Goal: Task Accomplishment & Management: Manage account settings

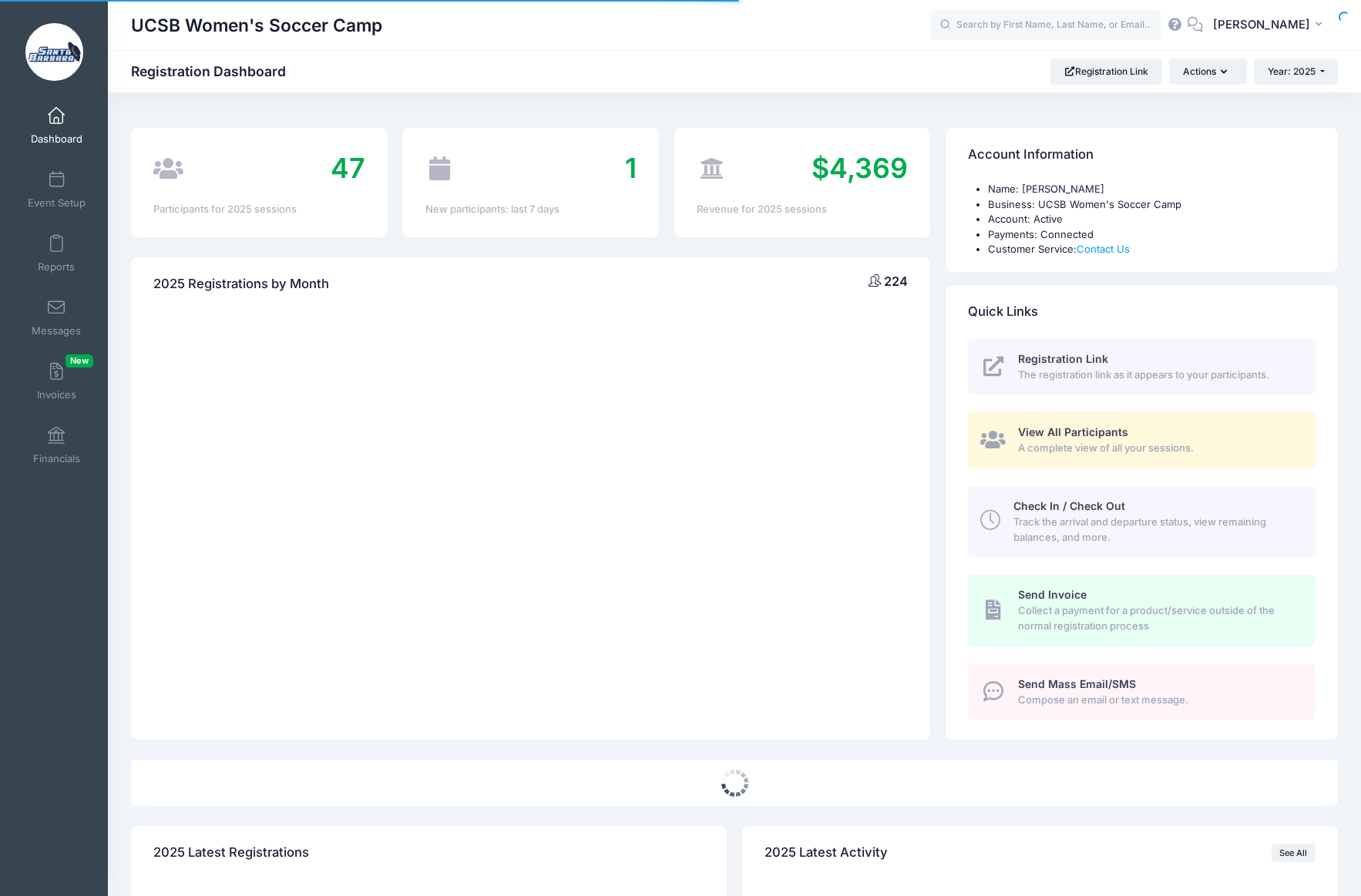
select select
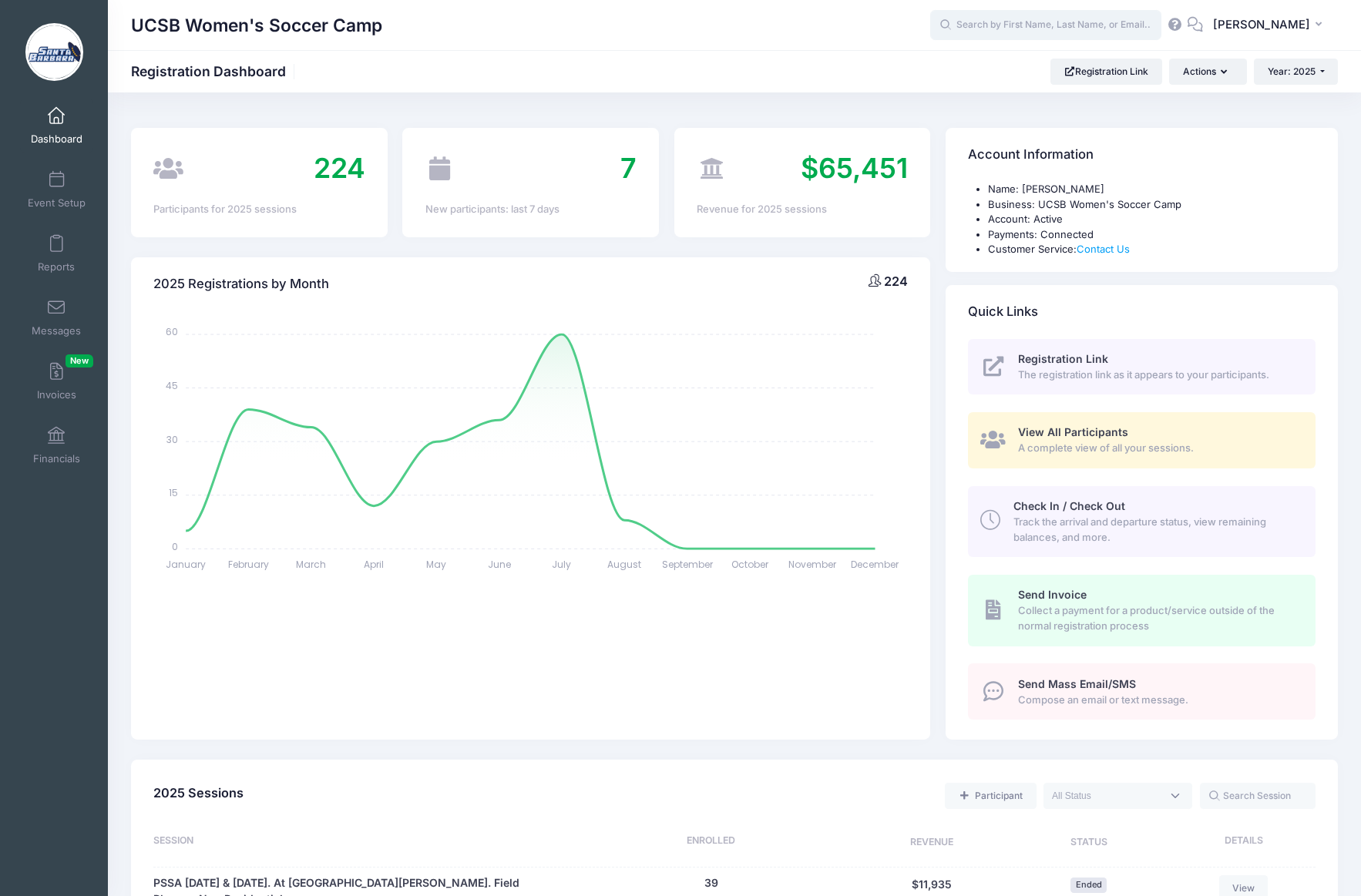
click at [1029, 29] on input "text" at bounding box center [1046, 25] width 231 height 30
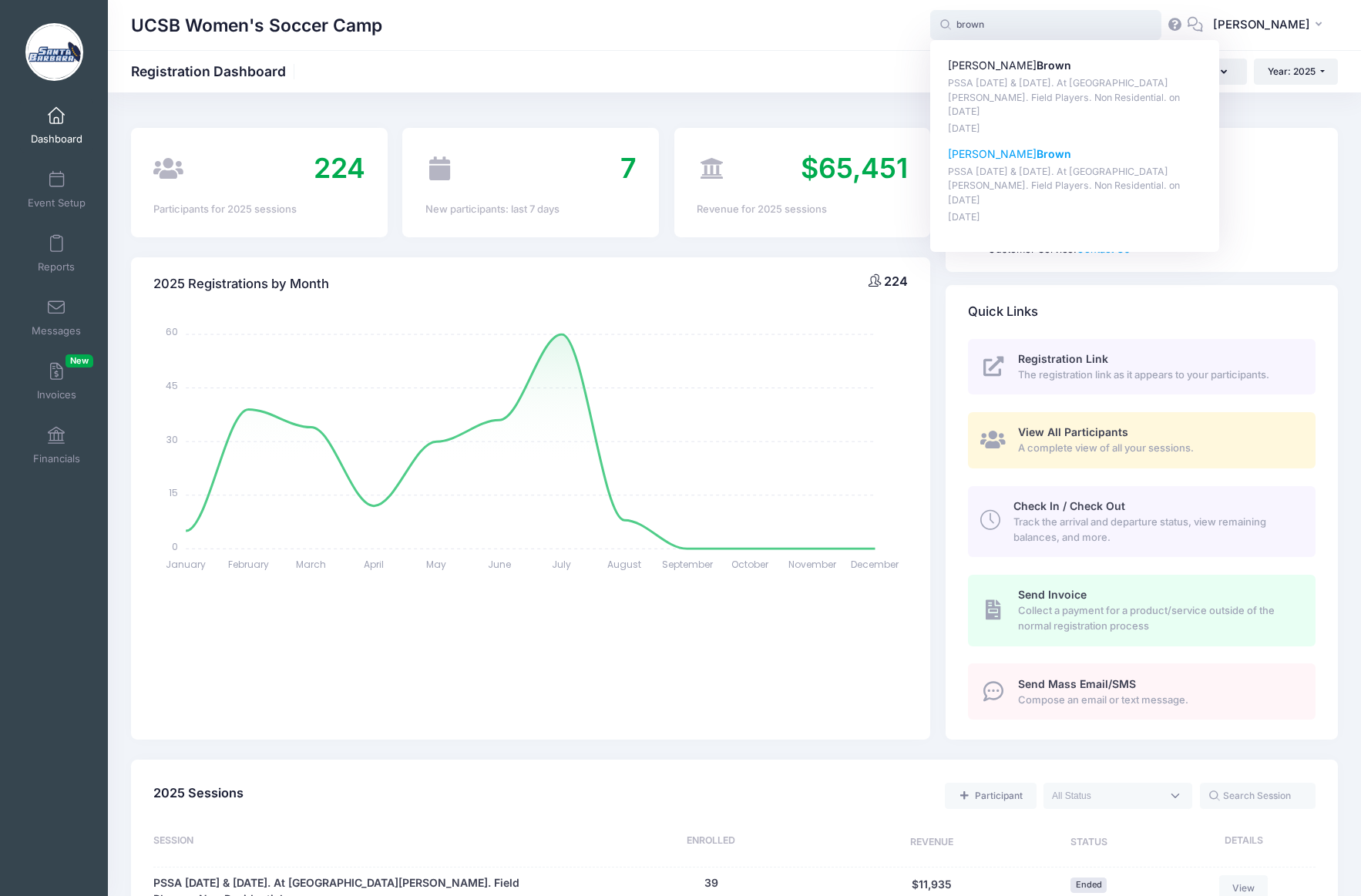
click at [1014, 146] on p "McKenzie Brown" at bounding box center [1074, 154] width 254 height 16
type input "McKenzie Brown (PSSA August 16 &amp; 17. At UC Santa Barbara. Field Players. No…"
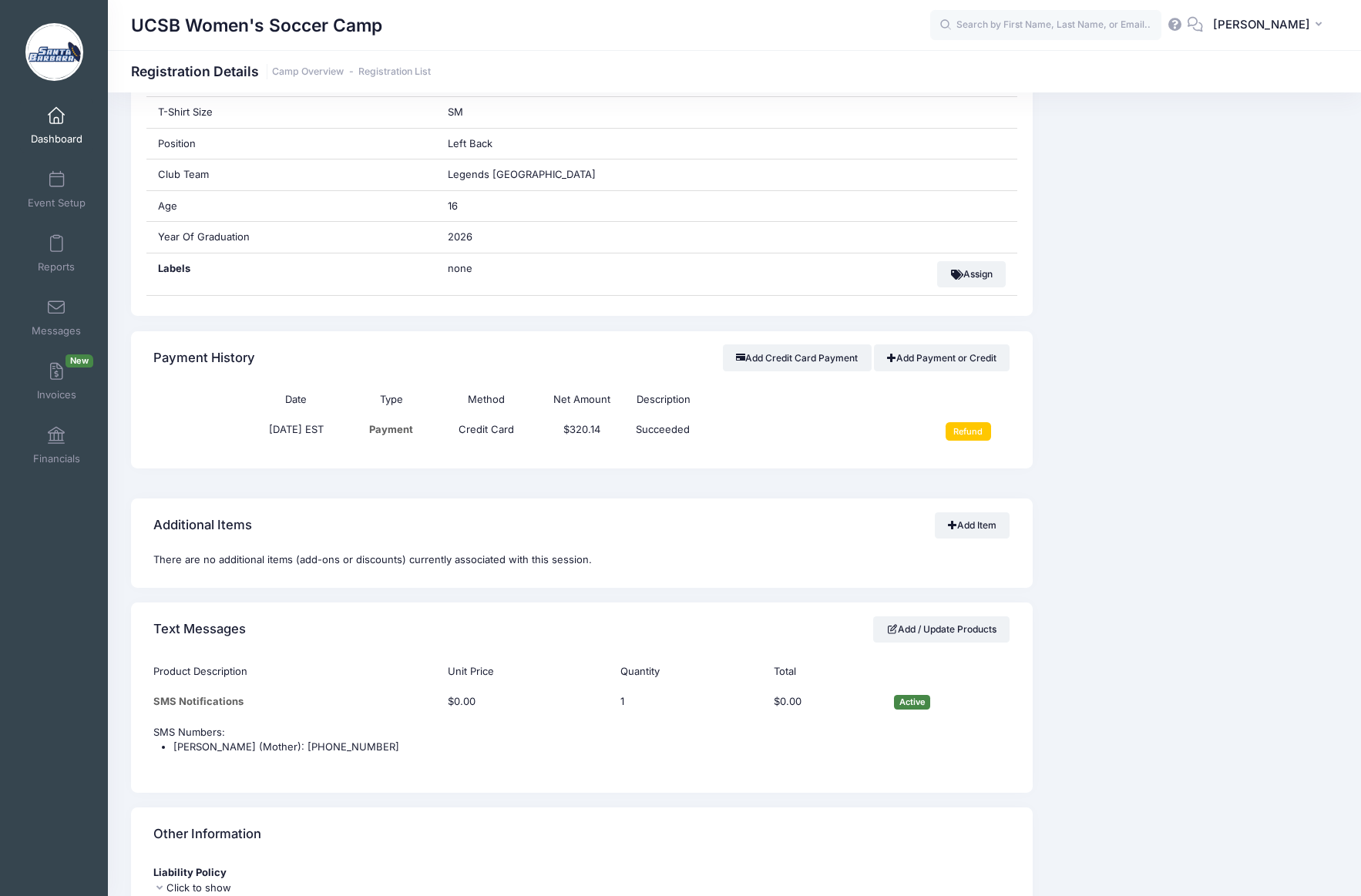
scroll to position [646, 0]
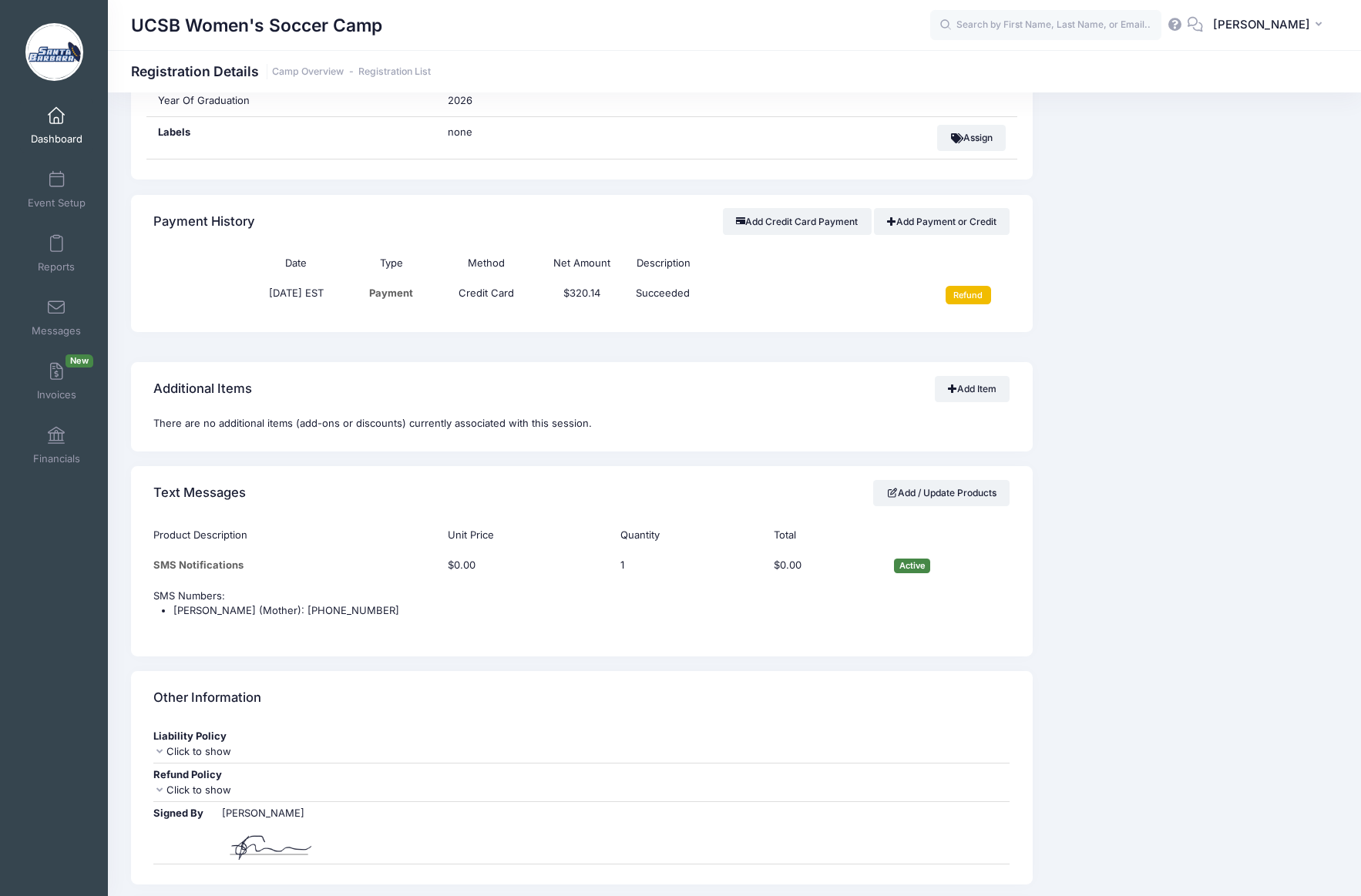
click at [970, 294] on input "Refund" at bounding box center [968, 294] width 46 height 19
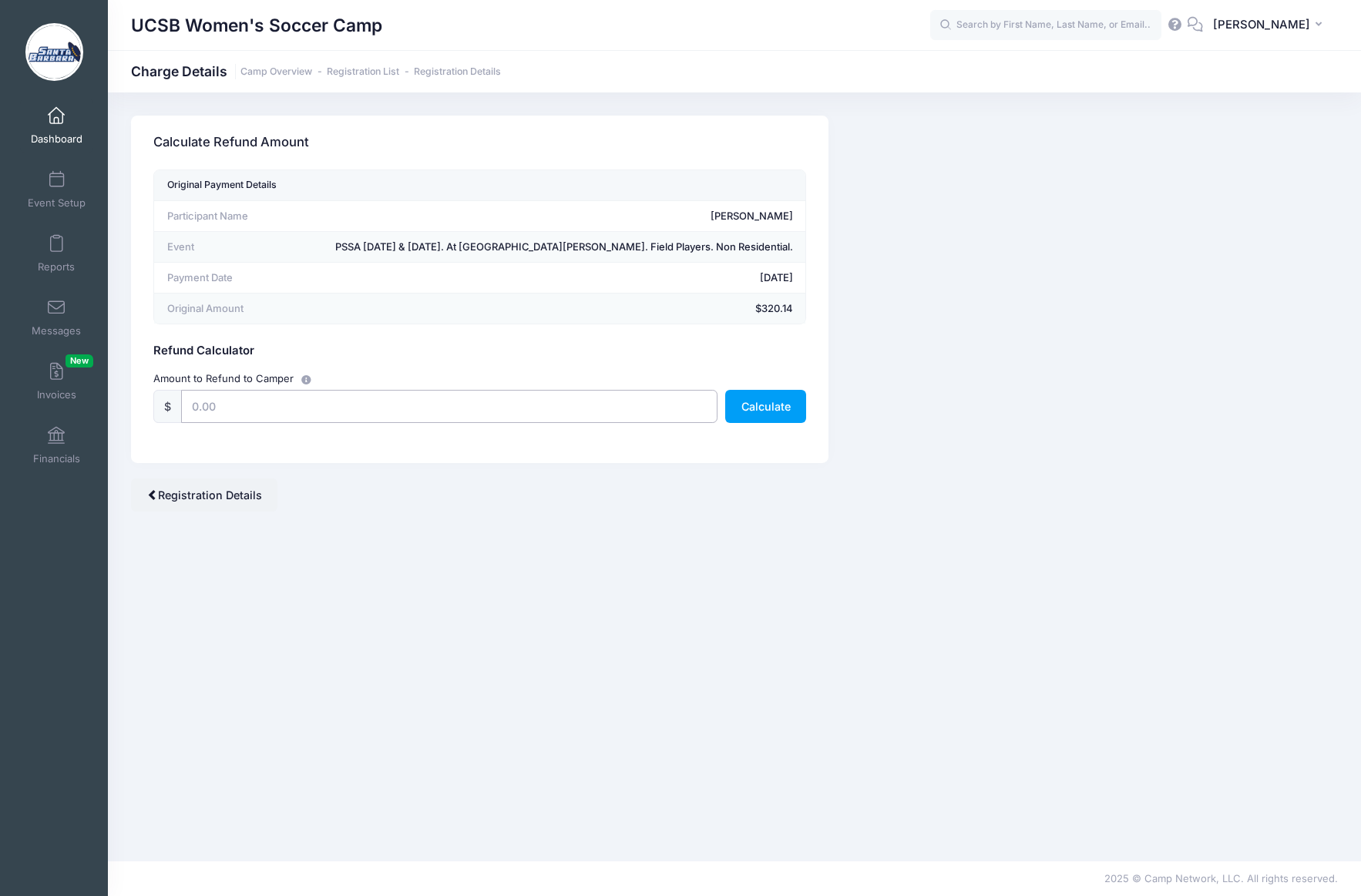
click at [423, 405] on input "text" at bounding box center [449, 405] width 536 height 33
type input "250.00"
click at [768, 411] on button "Calculate" at bounding box center [766, 405] width 81 height 33
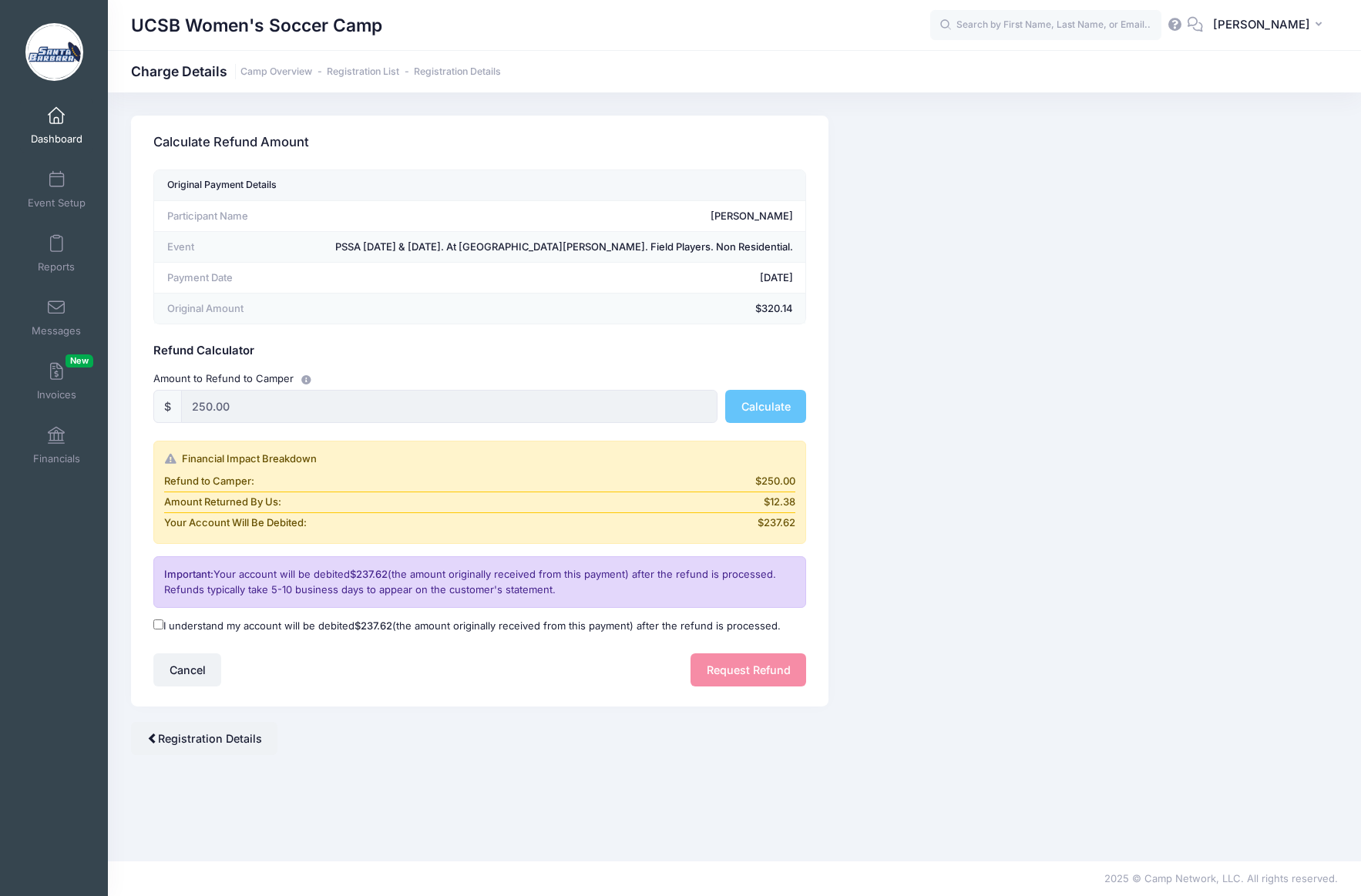
click at [163, 623] on input "I understand my account will be debited $237.62 (the amount originally received…" at bounding box center [158, 624] width 10 height 10
checkbox input "true"
click at [729, 661] on button "Request Refund" at bounding box center [748, 670] width 116 height 33
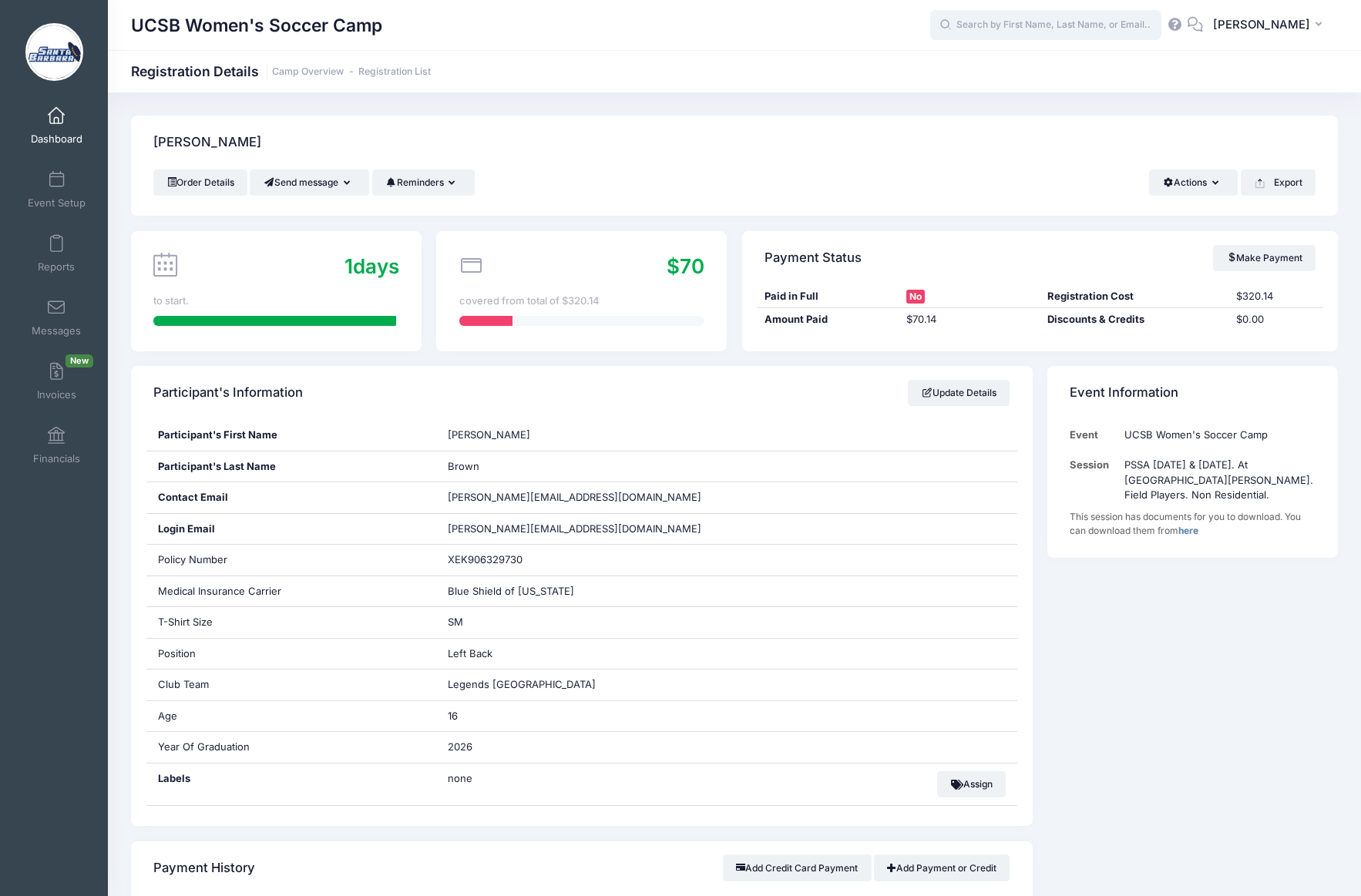
click at [1022, 26] on input "text" at bounding box center [1046, 25] width 231 height 30
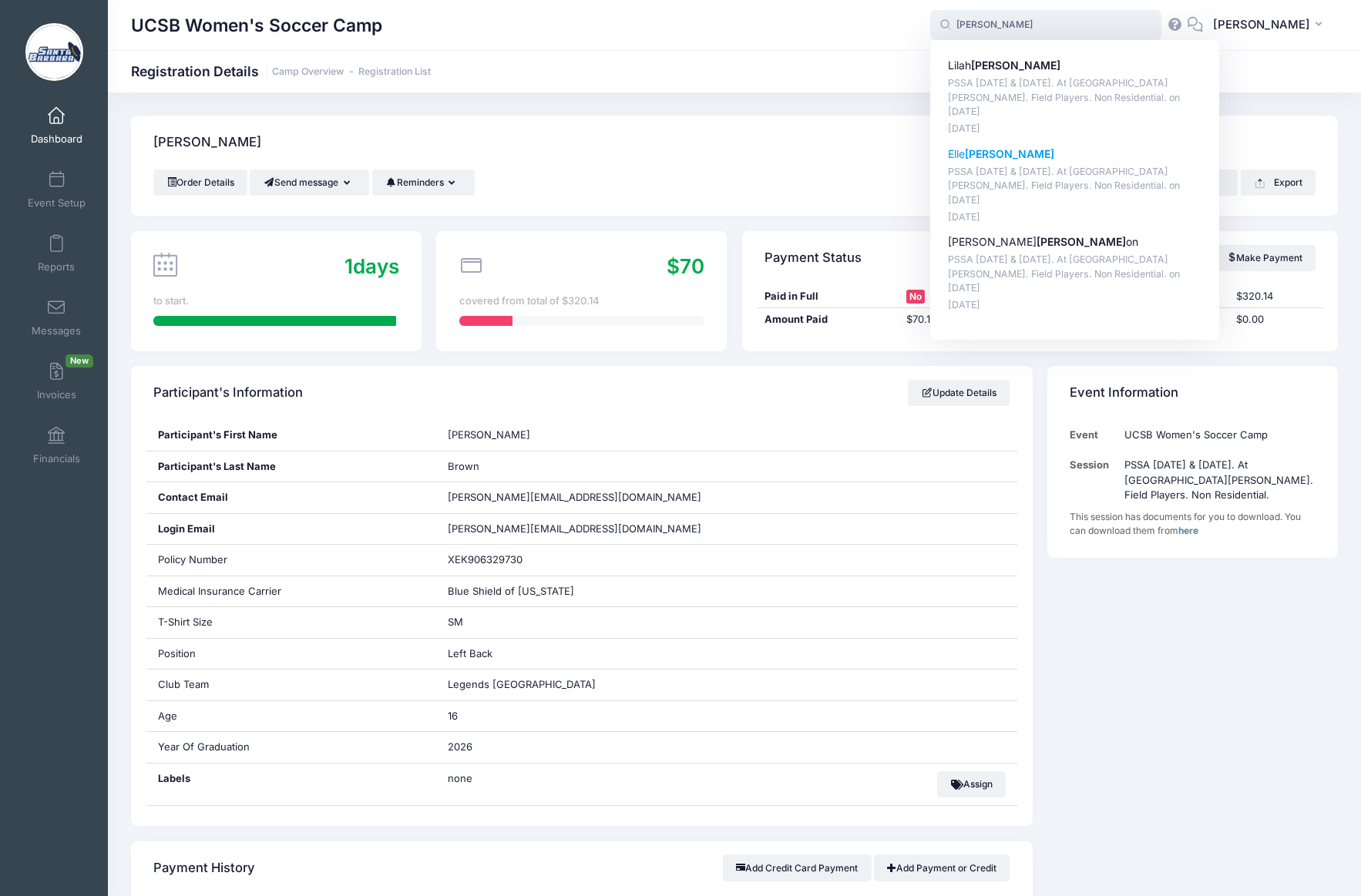
click at [1008, 147] on strong "Harris" at bounding box center [1009, 153] width 90 height 13
type input "Elle Harris (PSSA August 16 &amp; 17. At UC Santa Barbara. Field Players. Non R…"
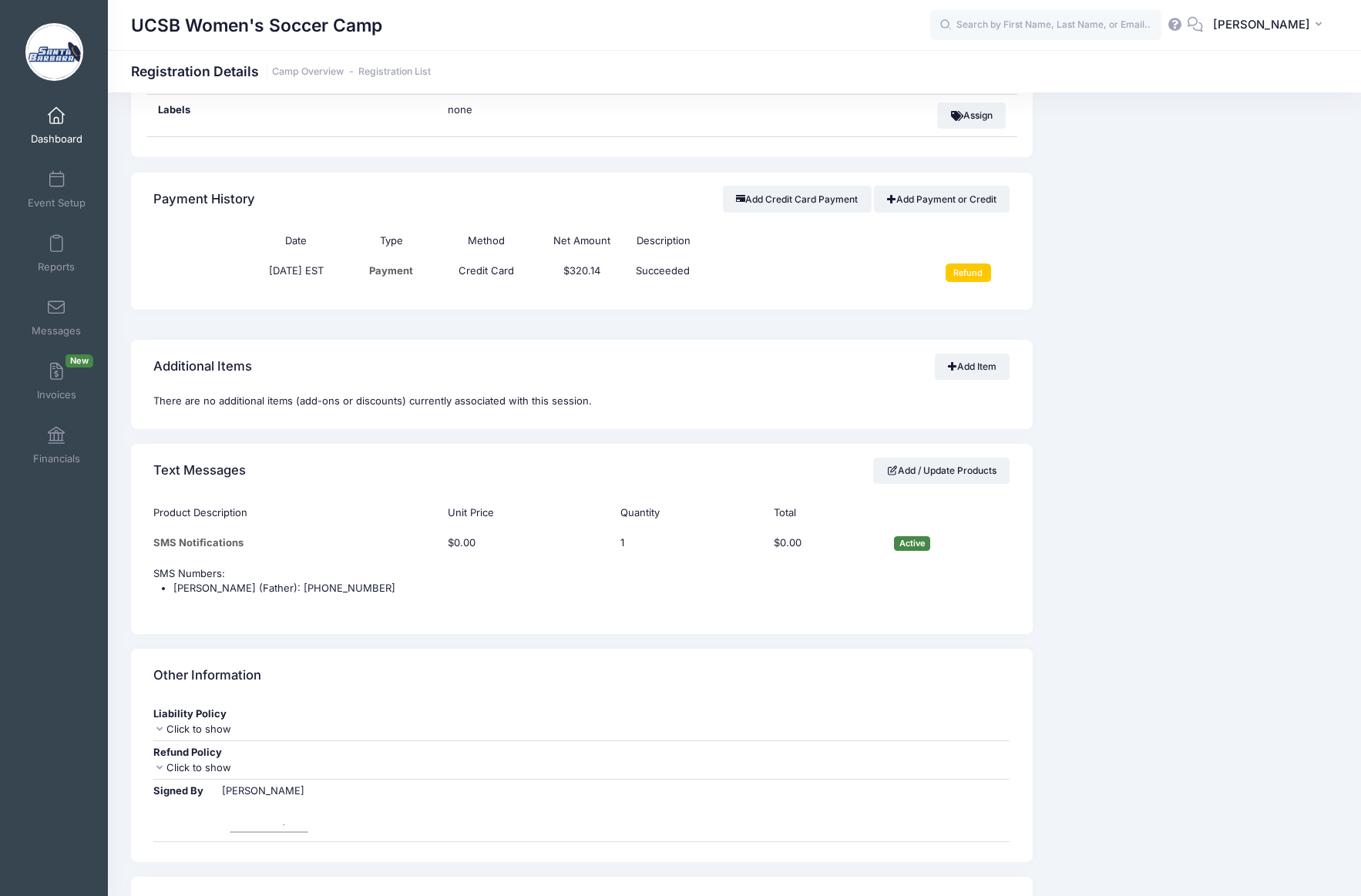
scroll to position [732, 0]
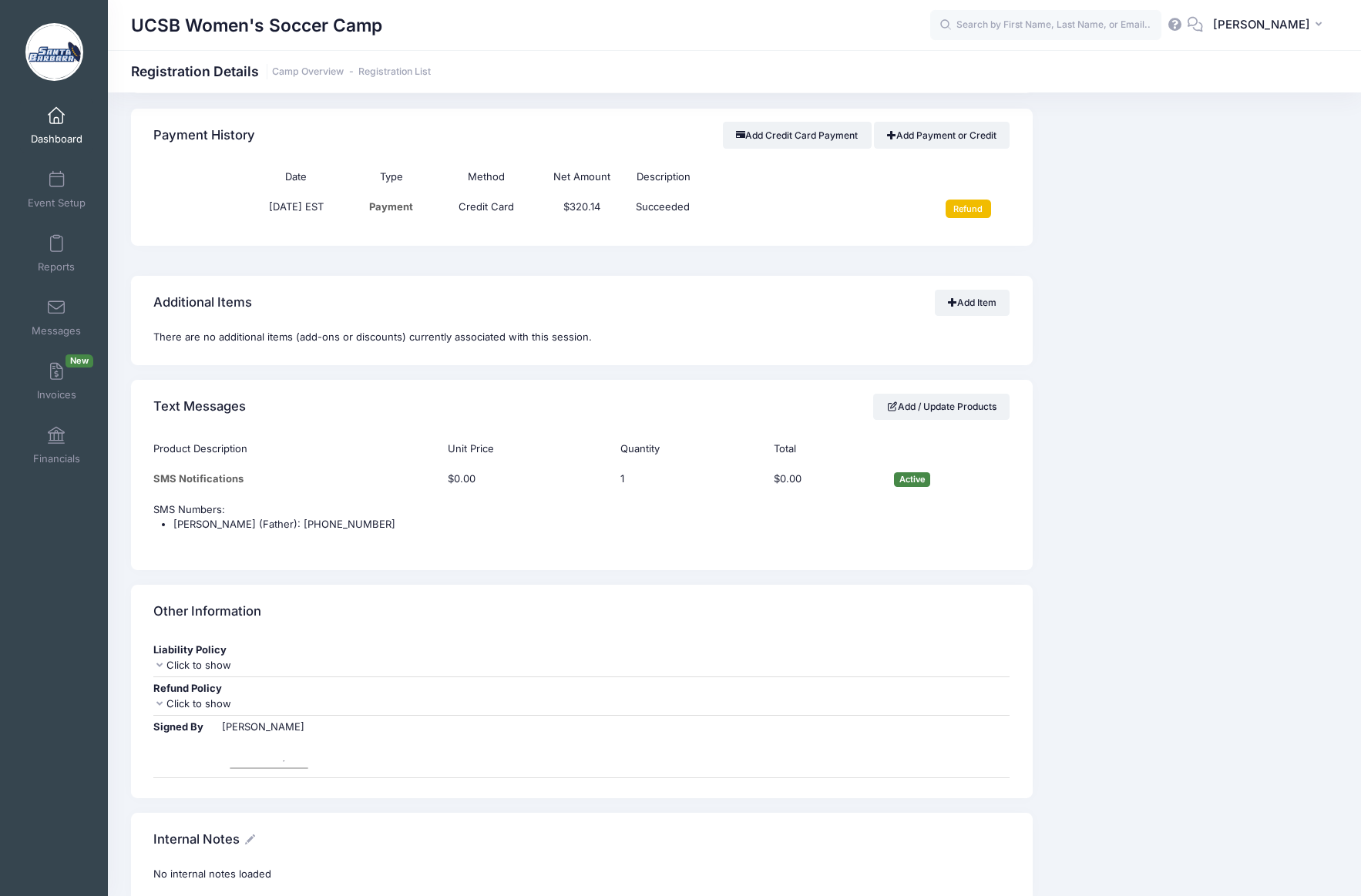
click at [971, 209] on input "Refund" at bounding box center [968, 209] width 46 height 19
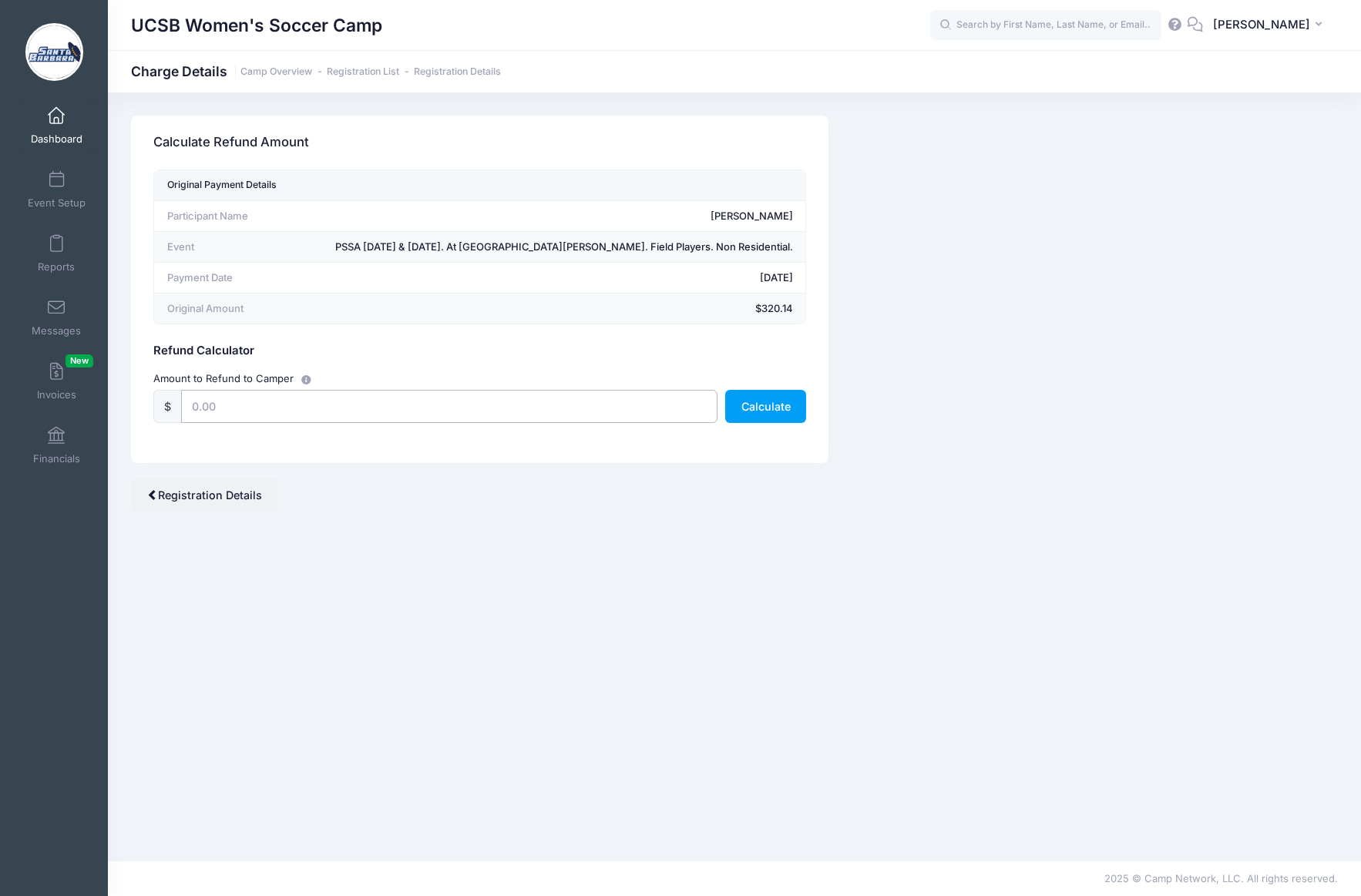
click at [361, 412] on input "text" at bounding box center [449, 405] width 536 height 33
type input "250.00"
click at [749, 406] on button "Calculate" at bounding box center [766, 405] width 81 height 33
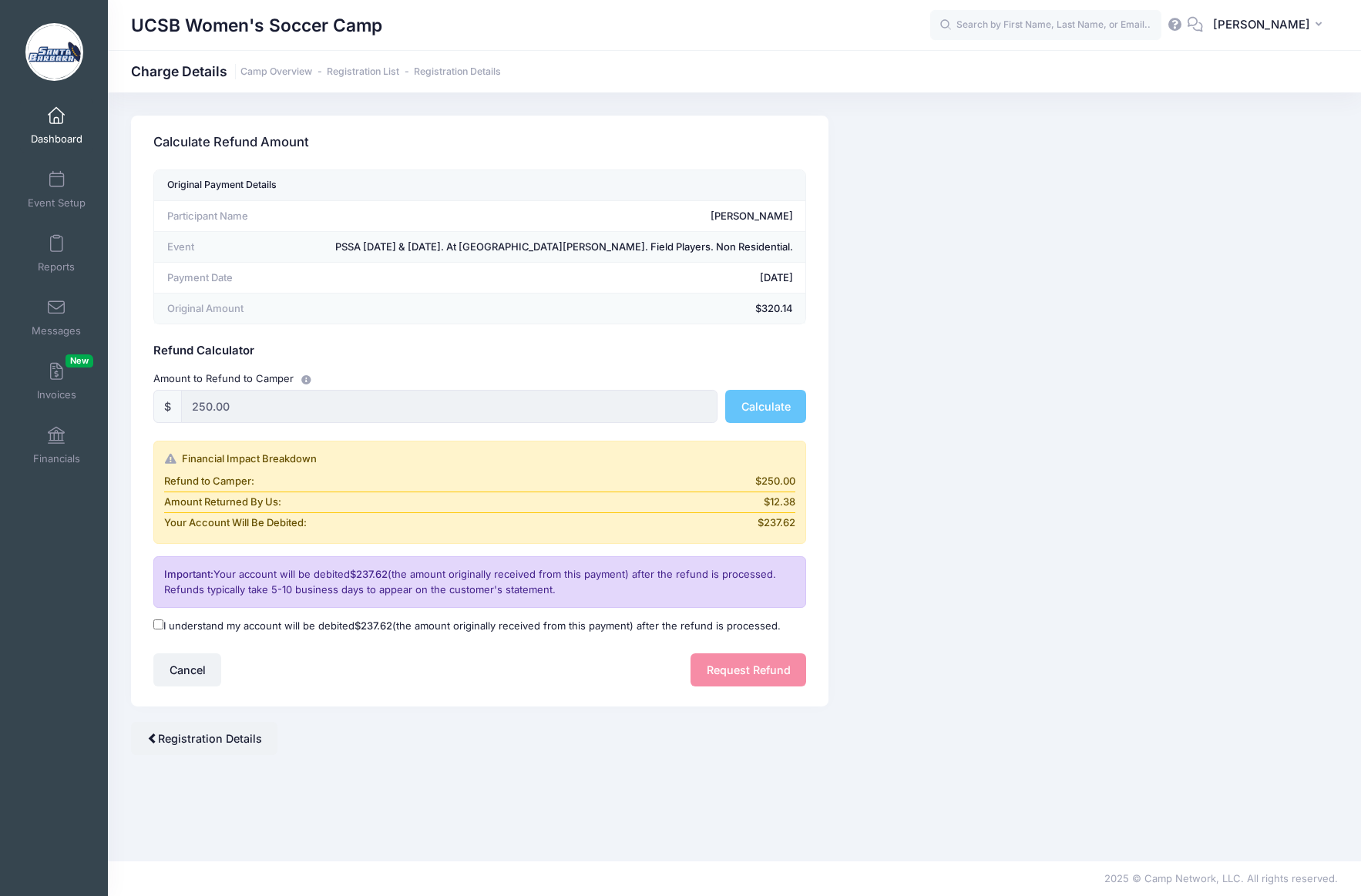
click at [158, 624] on input "I understand my account will be debited $237.62 (the amount originally received…" at bounding box center [158, 624] width 10 height 10
checkbox input "true"
click at [730, 664] on button "Request Refund" at bounding box center [748, 670] width 116 height 33
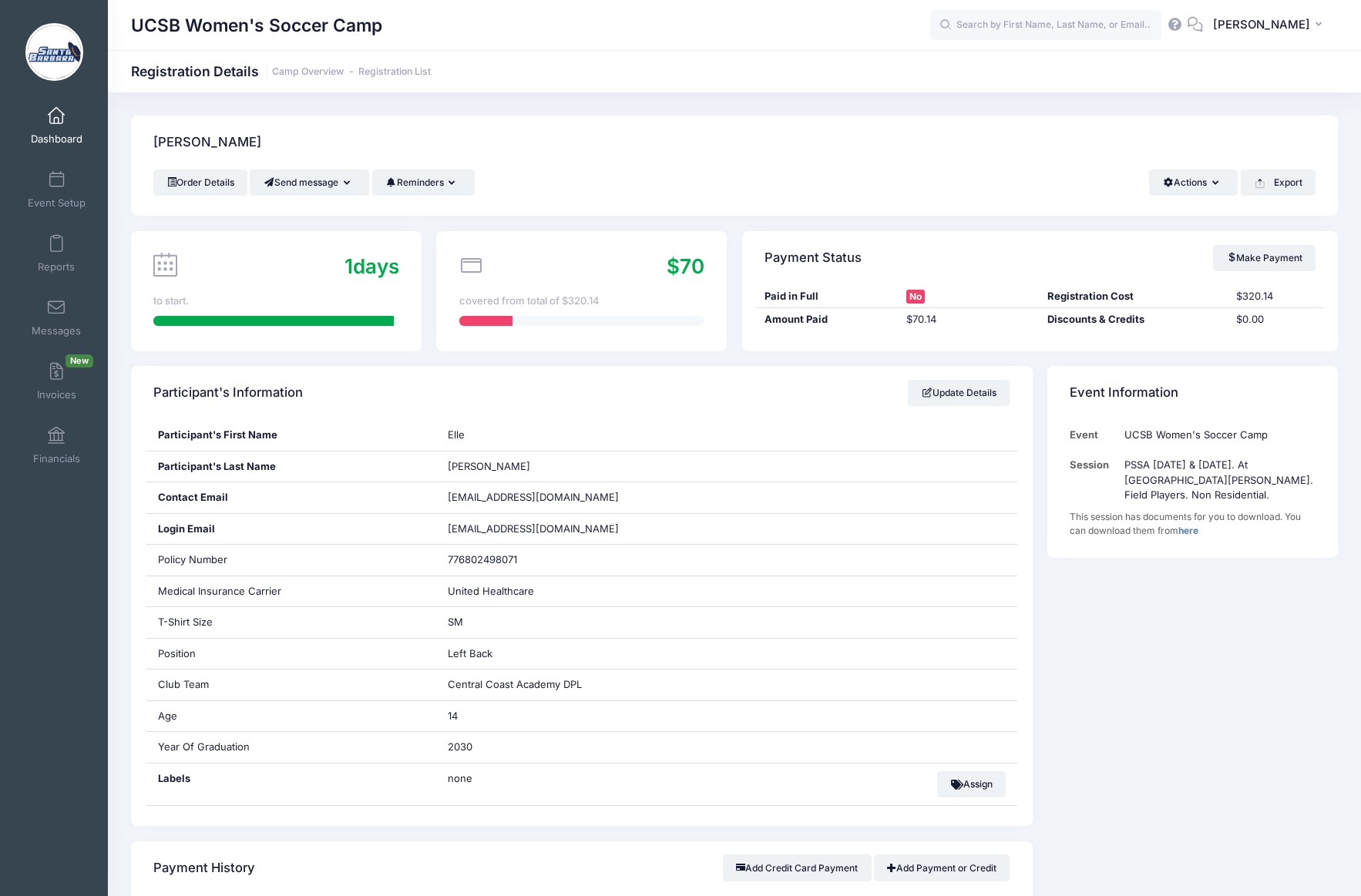
click at [56, 118] on span at bounding box center [56, 115] width 0 height 17
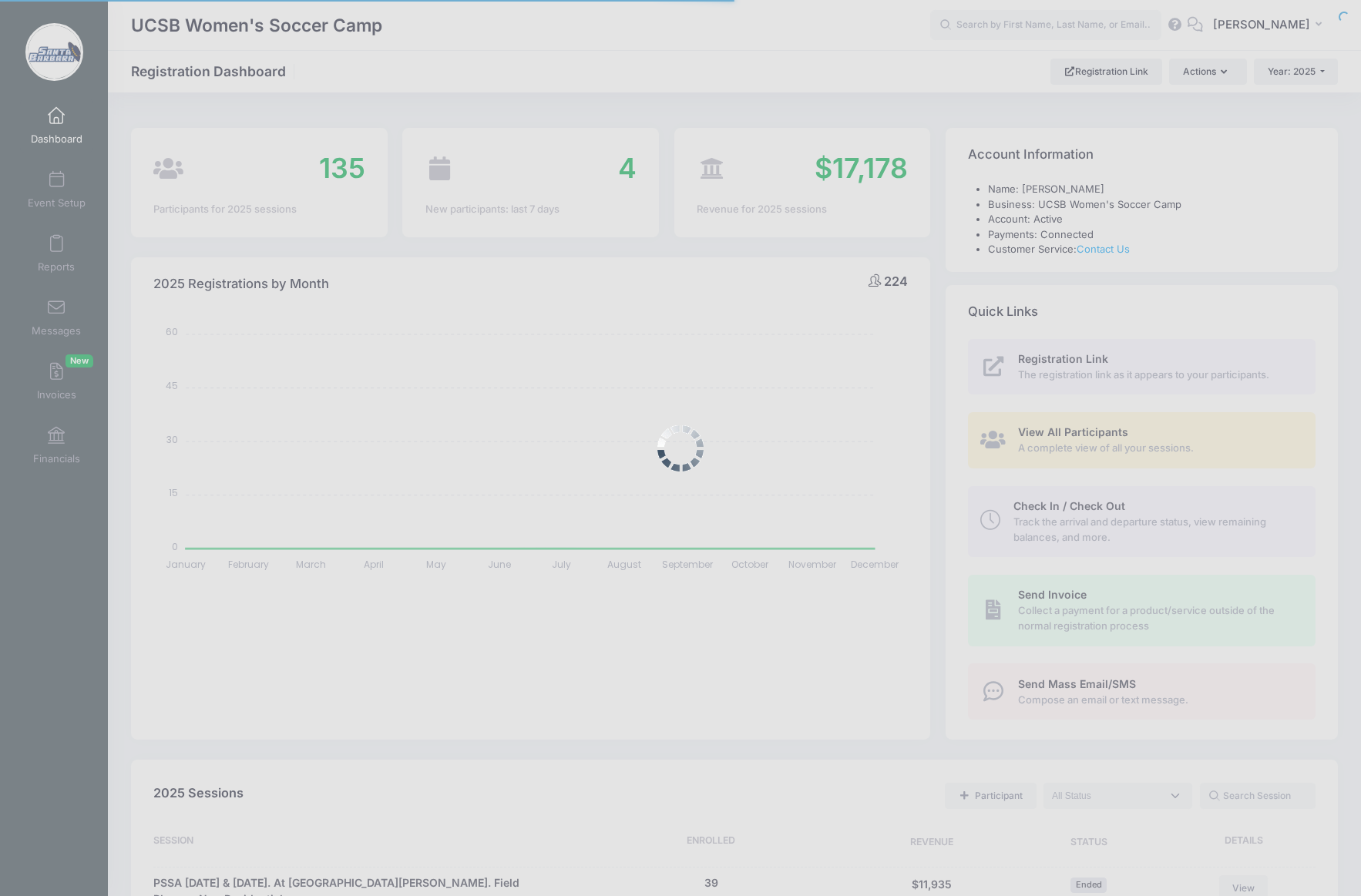
select select
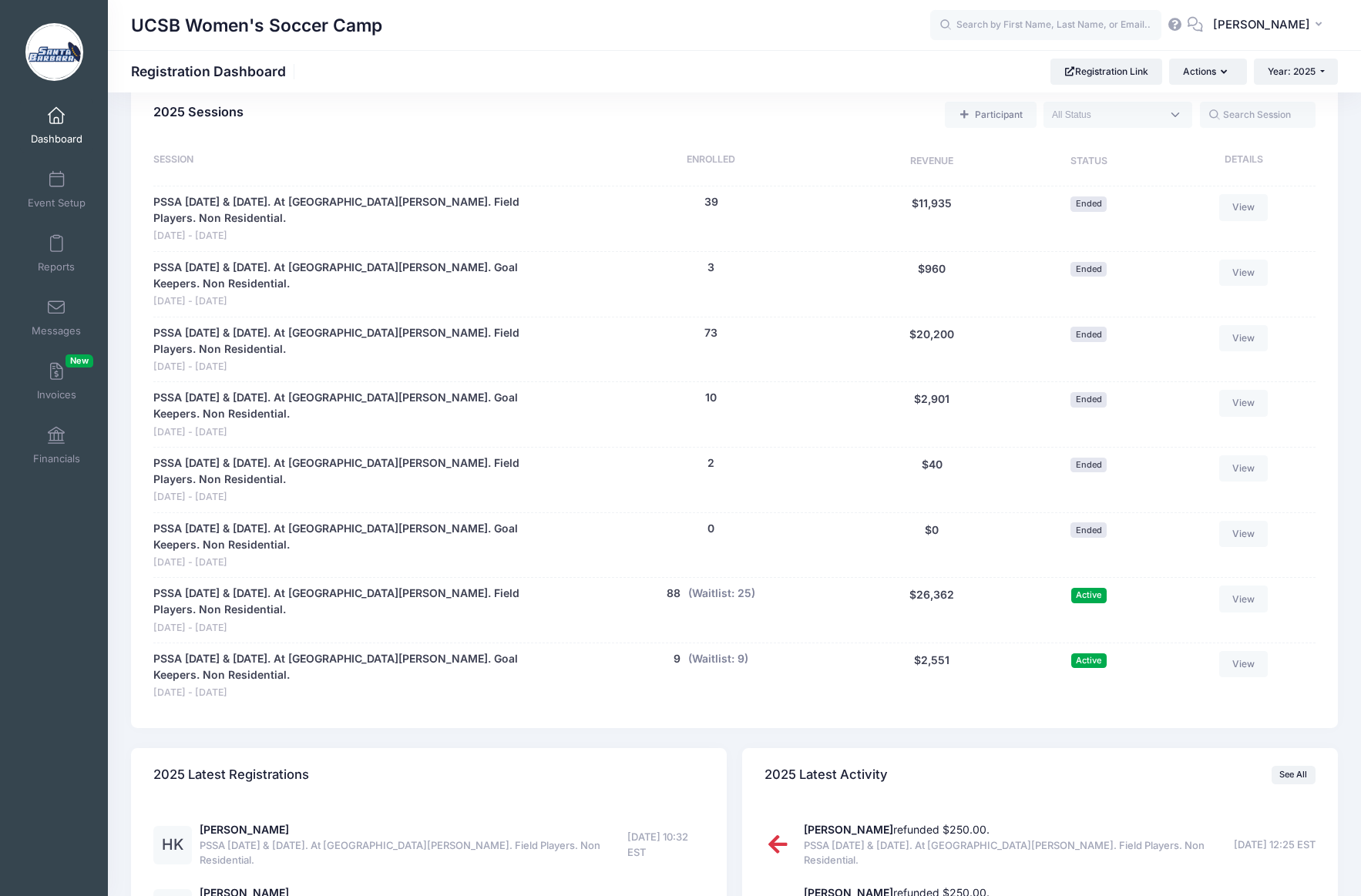
scroll to position [679, 0]
click at [56, 432] on span at bounding box center [56, 436] width 0 height 17
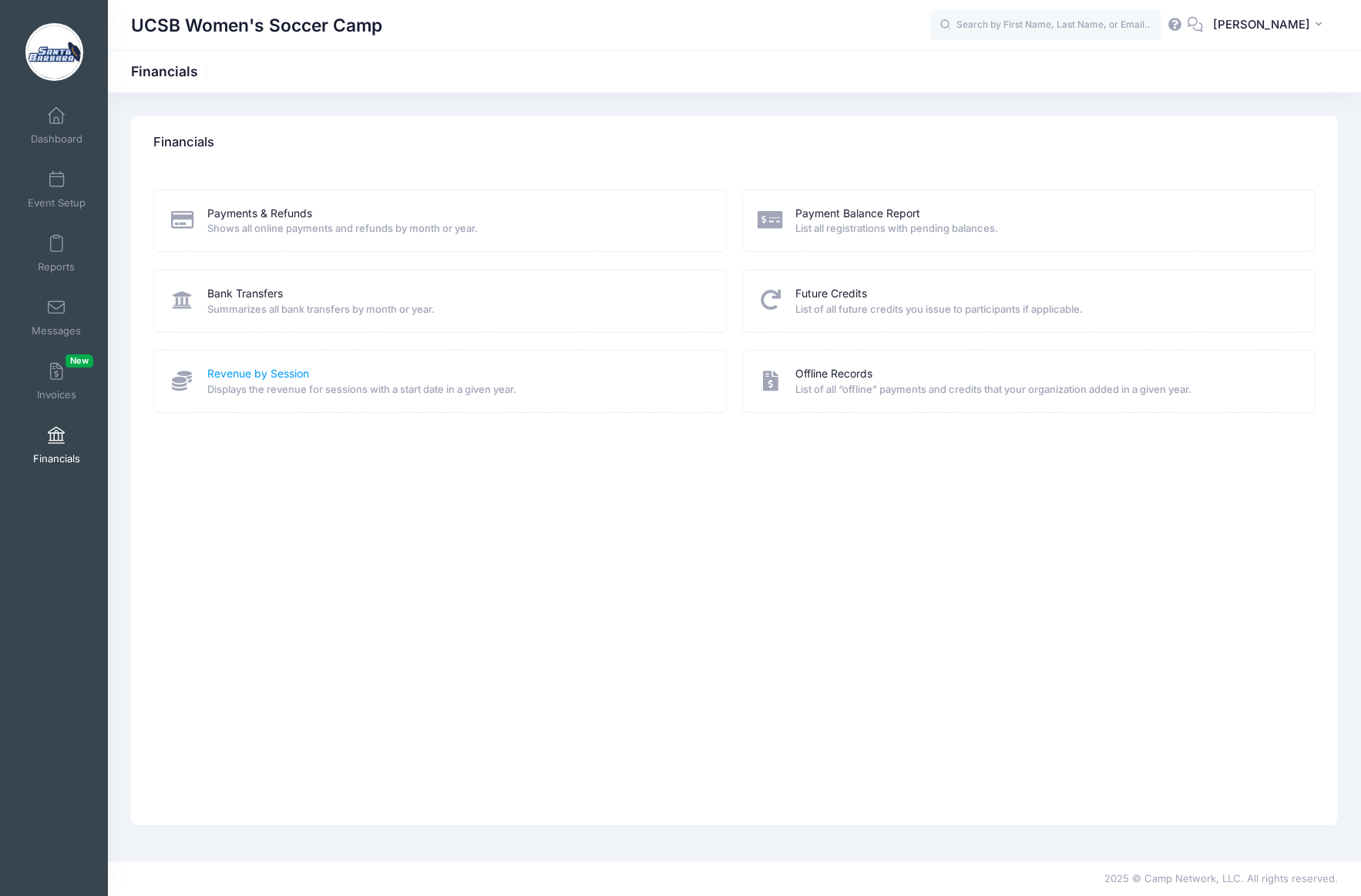
click at [262, 371] on link "Revenue by Session" at bounding box center [258, 374] width 102 height 16
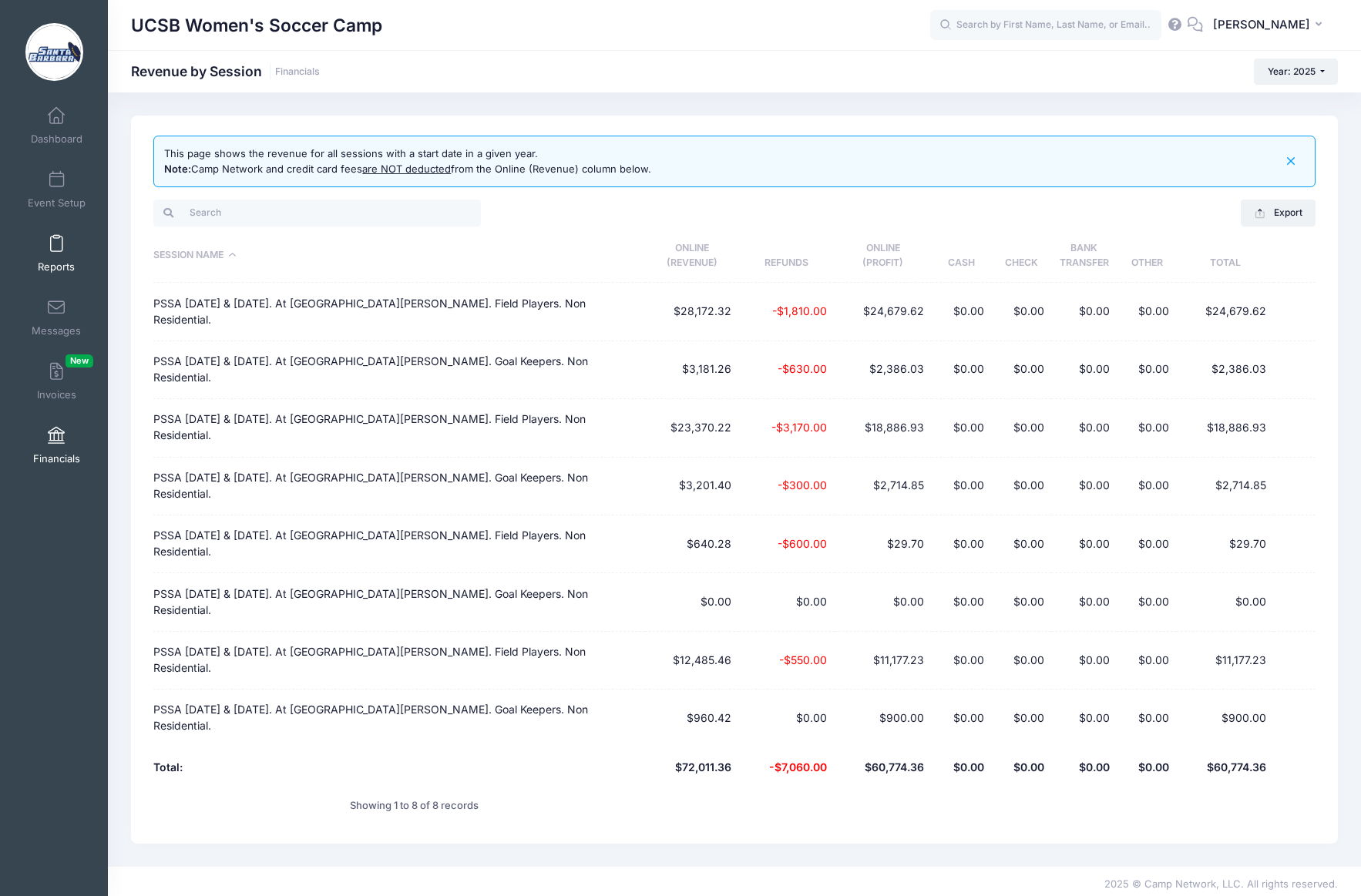
click at [56, 251] on span at bounding box center [56, 243] width 0 height 17
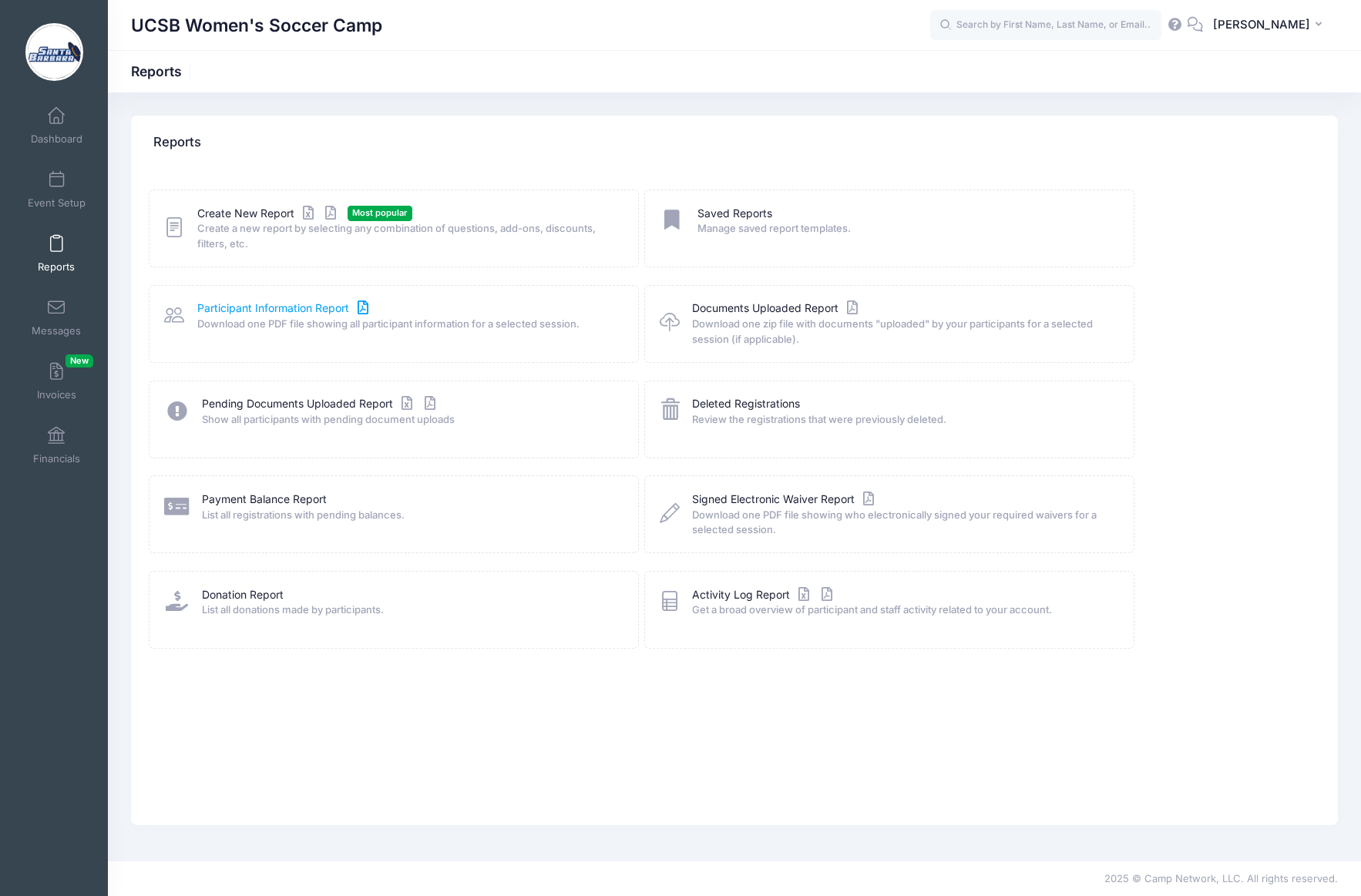
click at [259, 305] on link "Participant Information Report" at bounding box center [284, 309] width 175 height 16
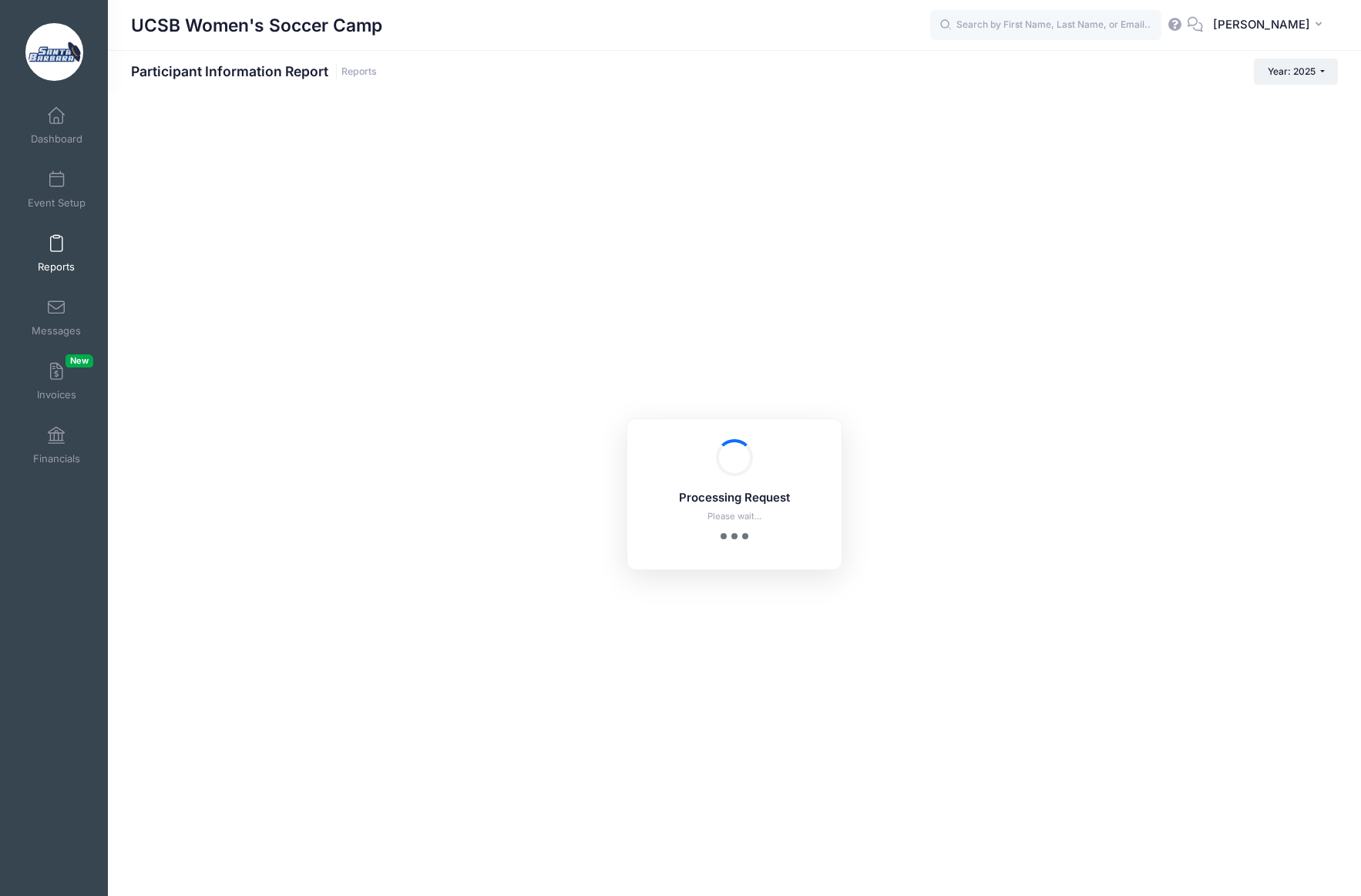
checkbox input "true"
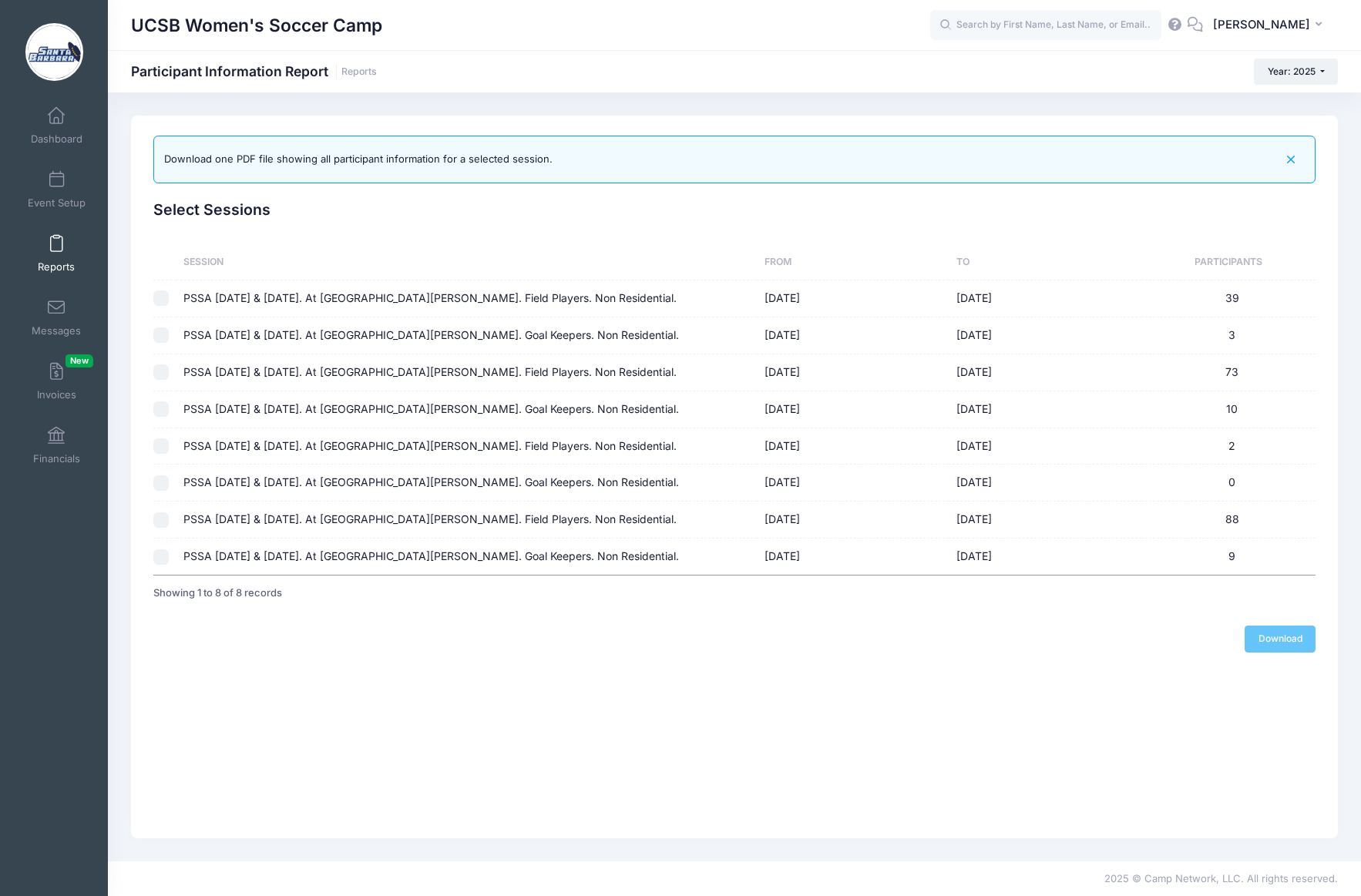
click at [165, 518] on input "checkbox" at bounding box center [160, 519] width 15 height 15
checkbox input "true"
click at [163, 555] on input "checkbox" at bounding box center [160, 557] width 15 height 15
checkbox input "true"
click at [165, 520] on input "checkbox" at bounding box center [160, 519] width 15 height 15
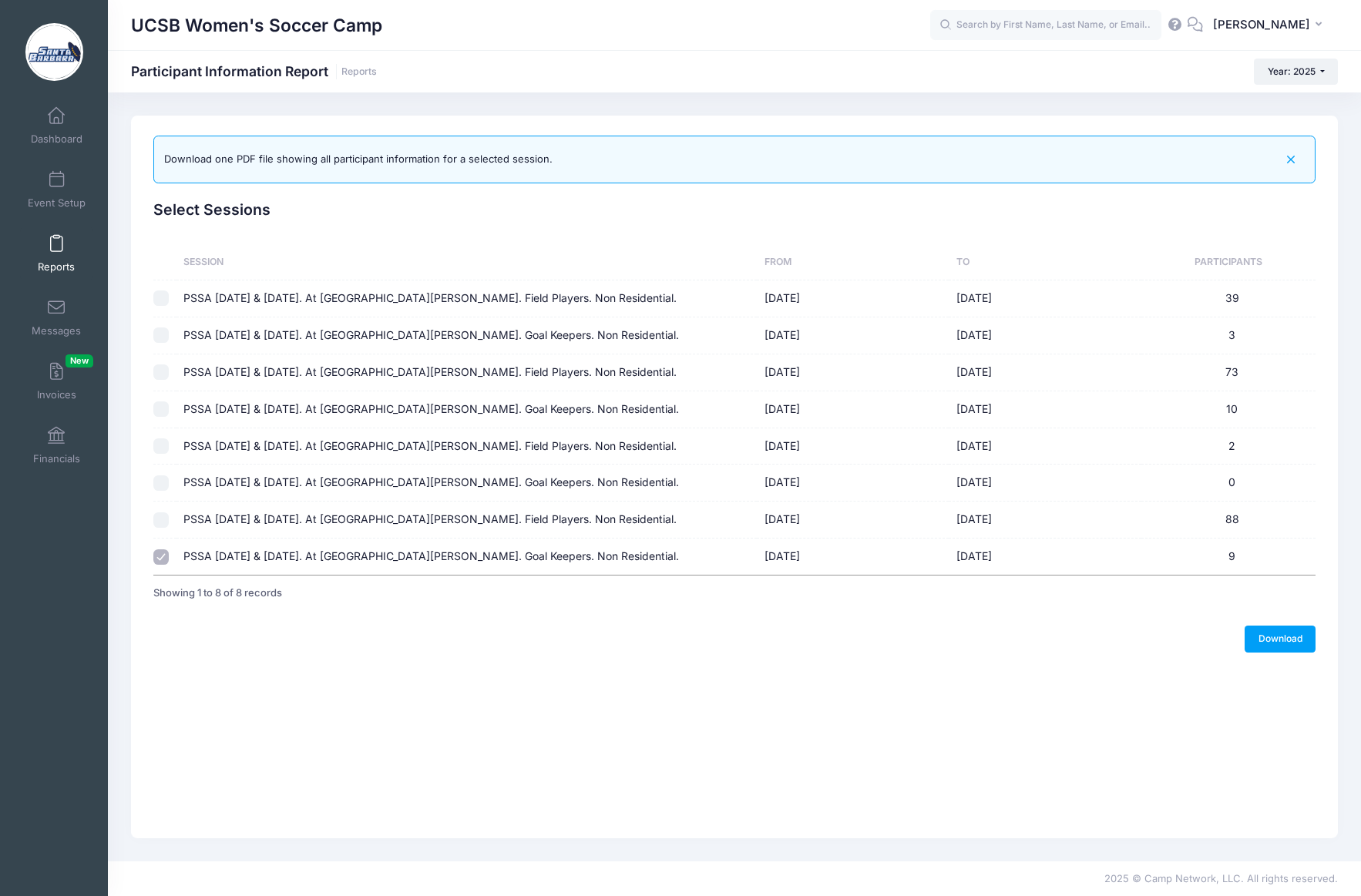
checkbox input "true"
checkbox input "false"
click at [1274, 637] on link "Download" at bounding box center [1280, 638] width 71 height 26
click at [56, 119] on span at bounding box center [56, 115] width 0 height 17
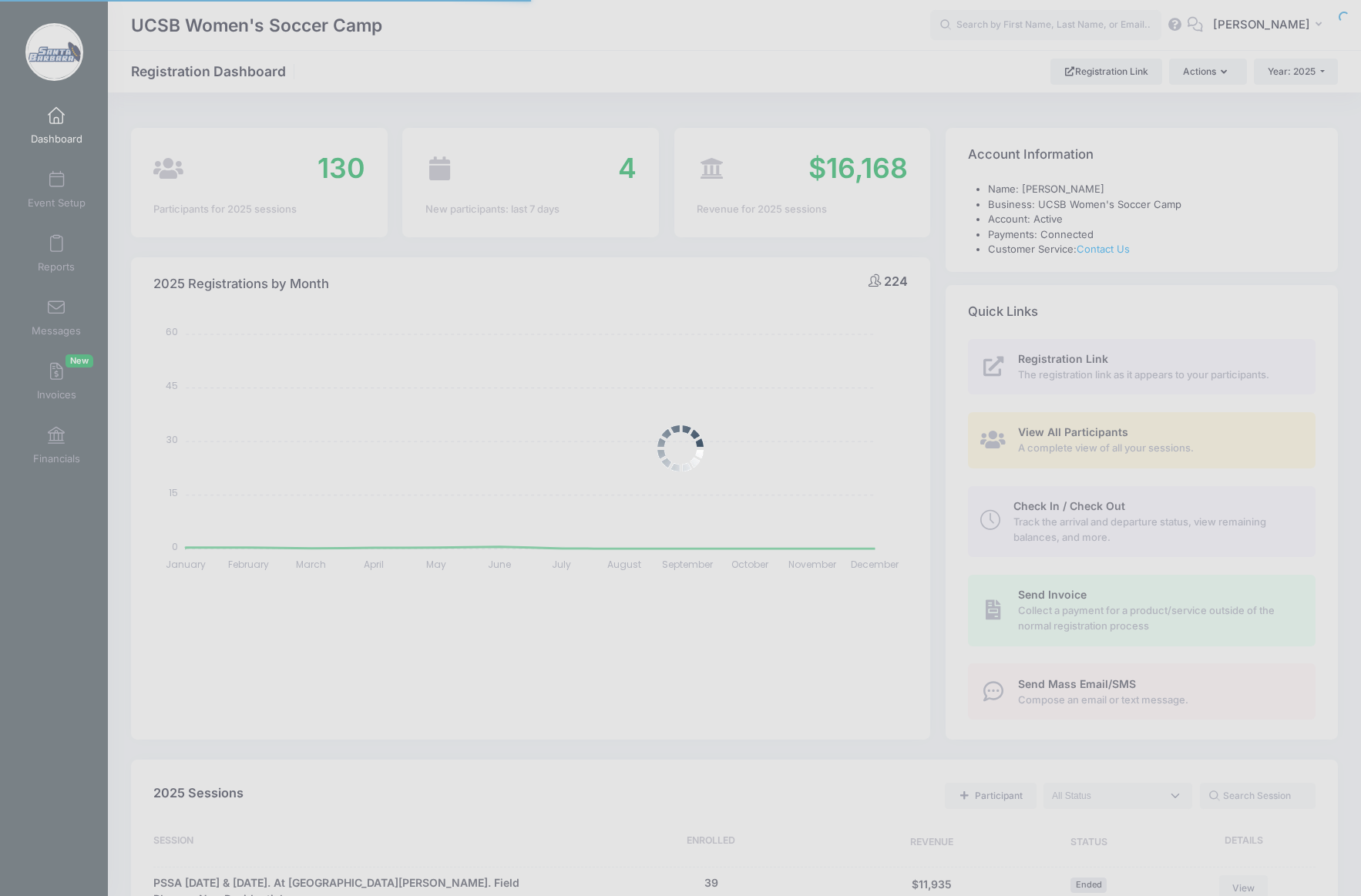
select select
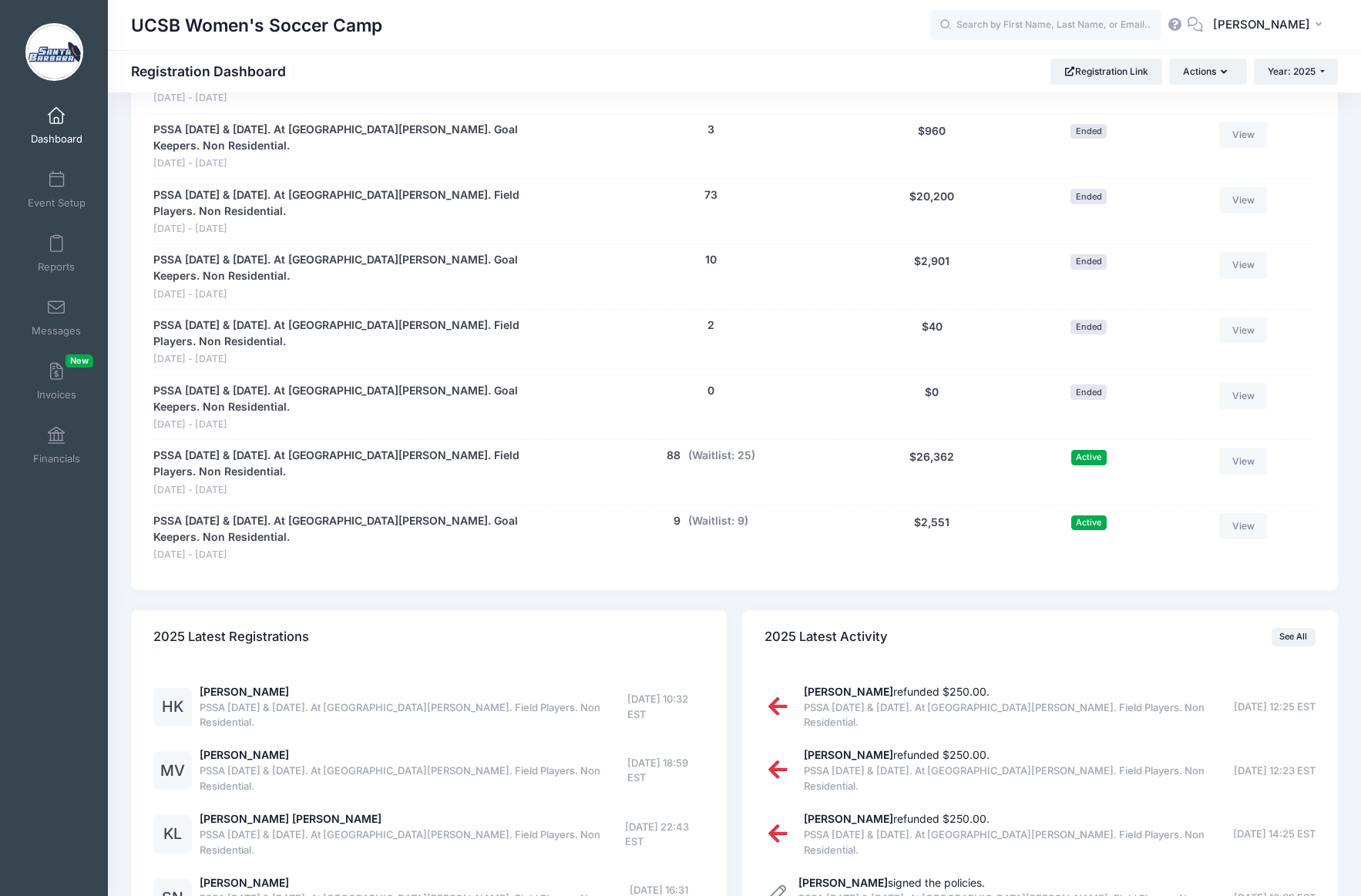
scroll to position [856, 0]
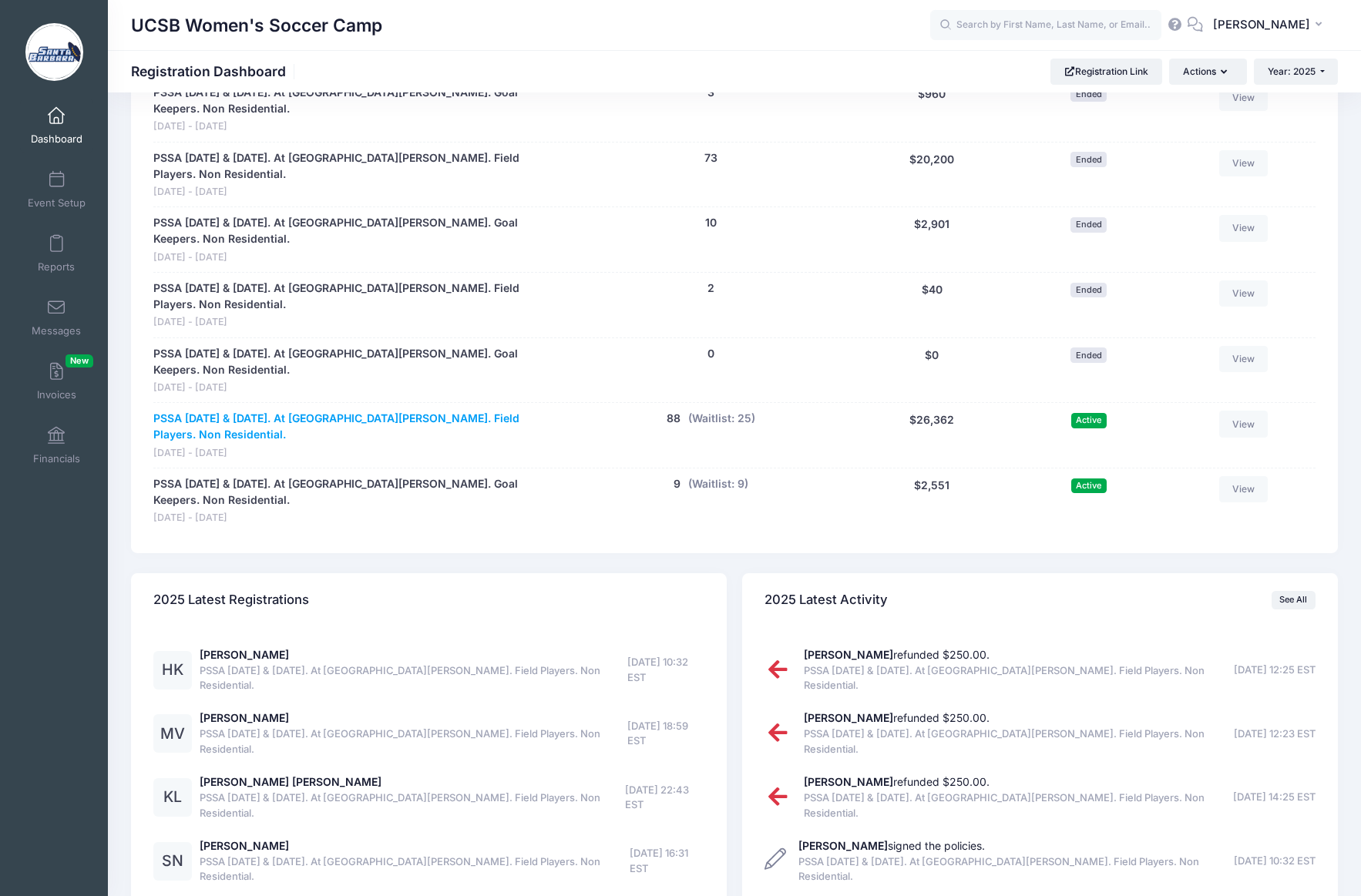
click at [254, 411] on link "PSSA [DATE] & [DATE]. At [GEOGRAPHIC_DATA][PERSON_NAME]. Field Players. Non Res…" at bounding box center [358, 427] width 411 height 32
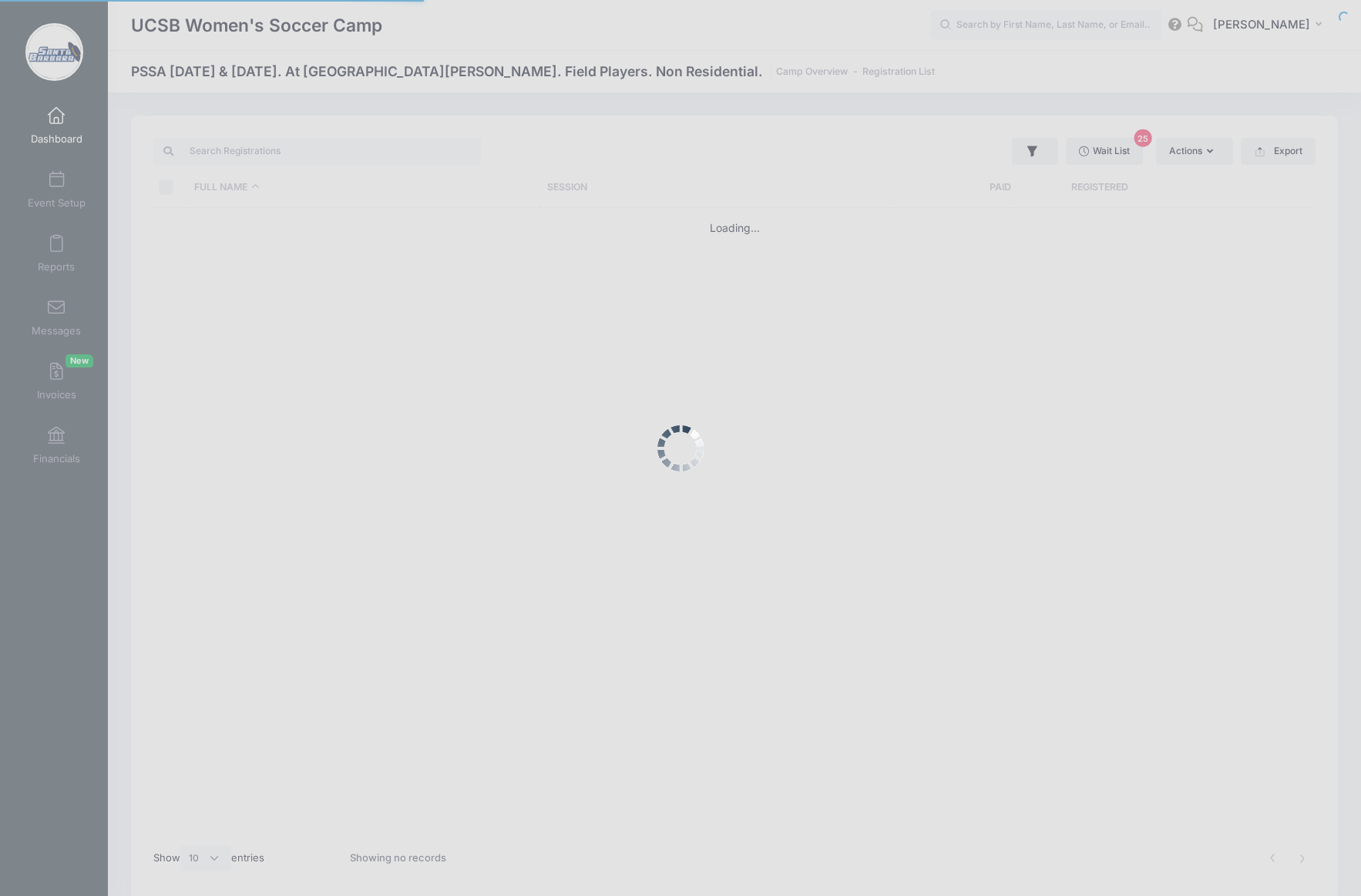
select select "10"
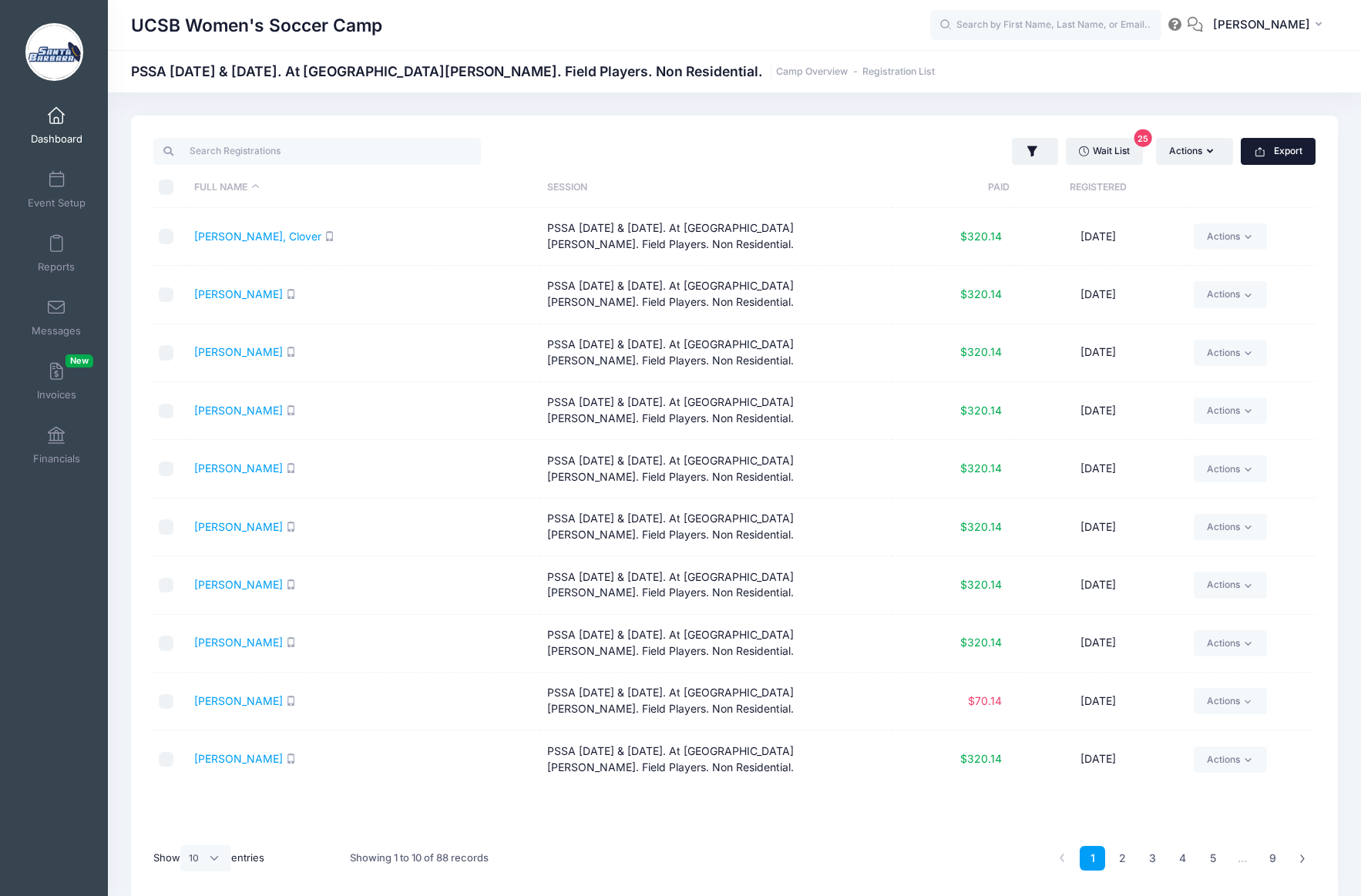
click at [1268, 154] on button "Export" at bounding box center [1277, 150] width 74 height 26
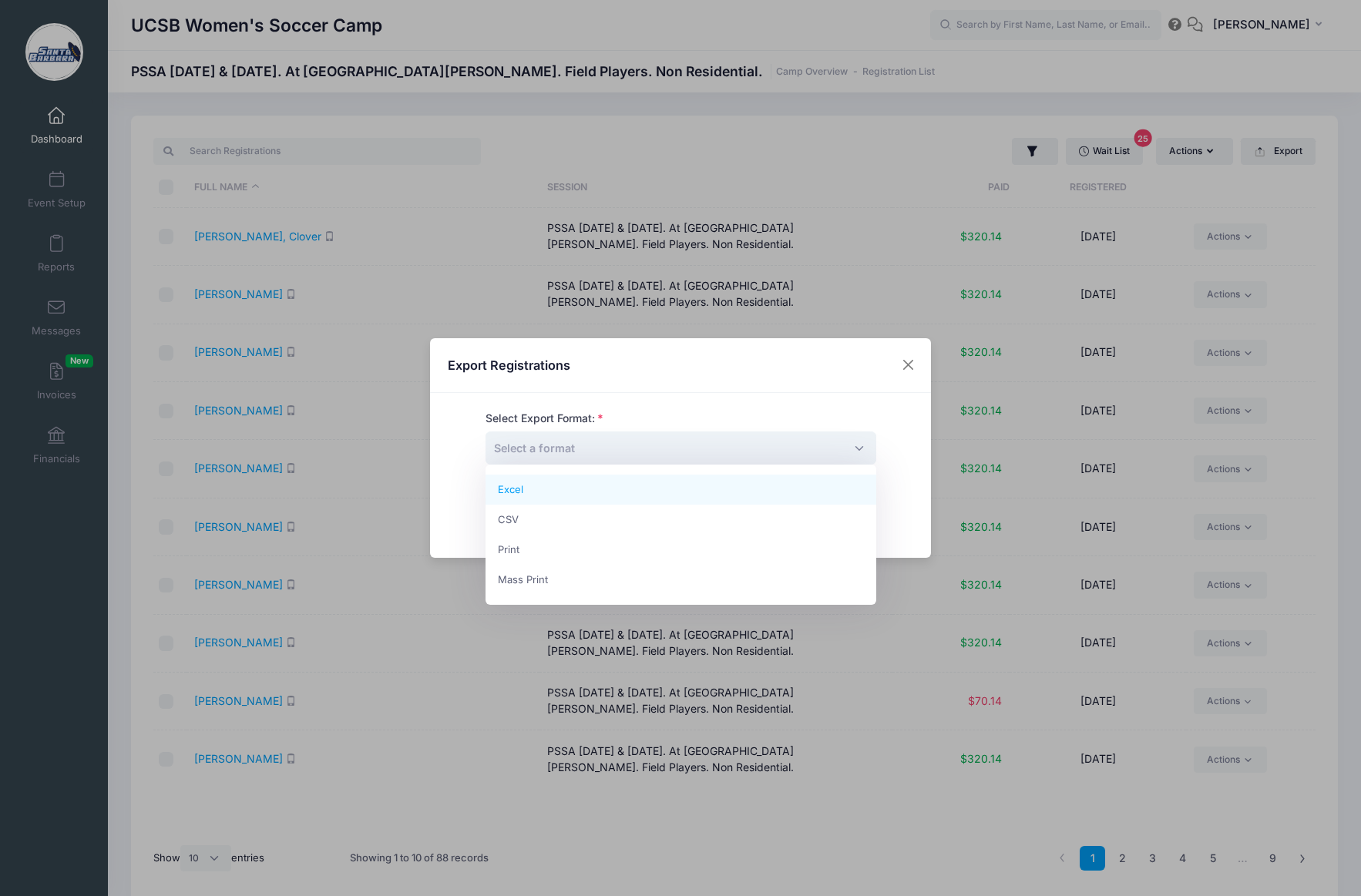
click at [577, 446] on span "Select a format" at bounding box center [680, 448] width 390 height 33
select select "excel"
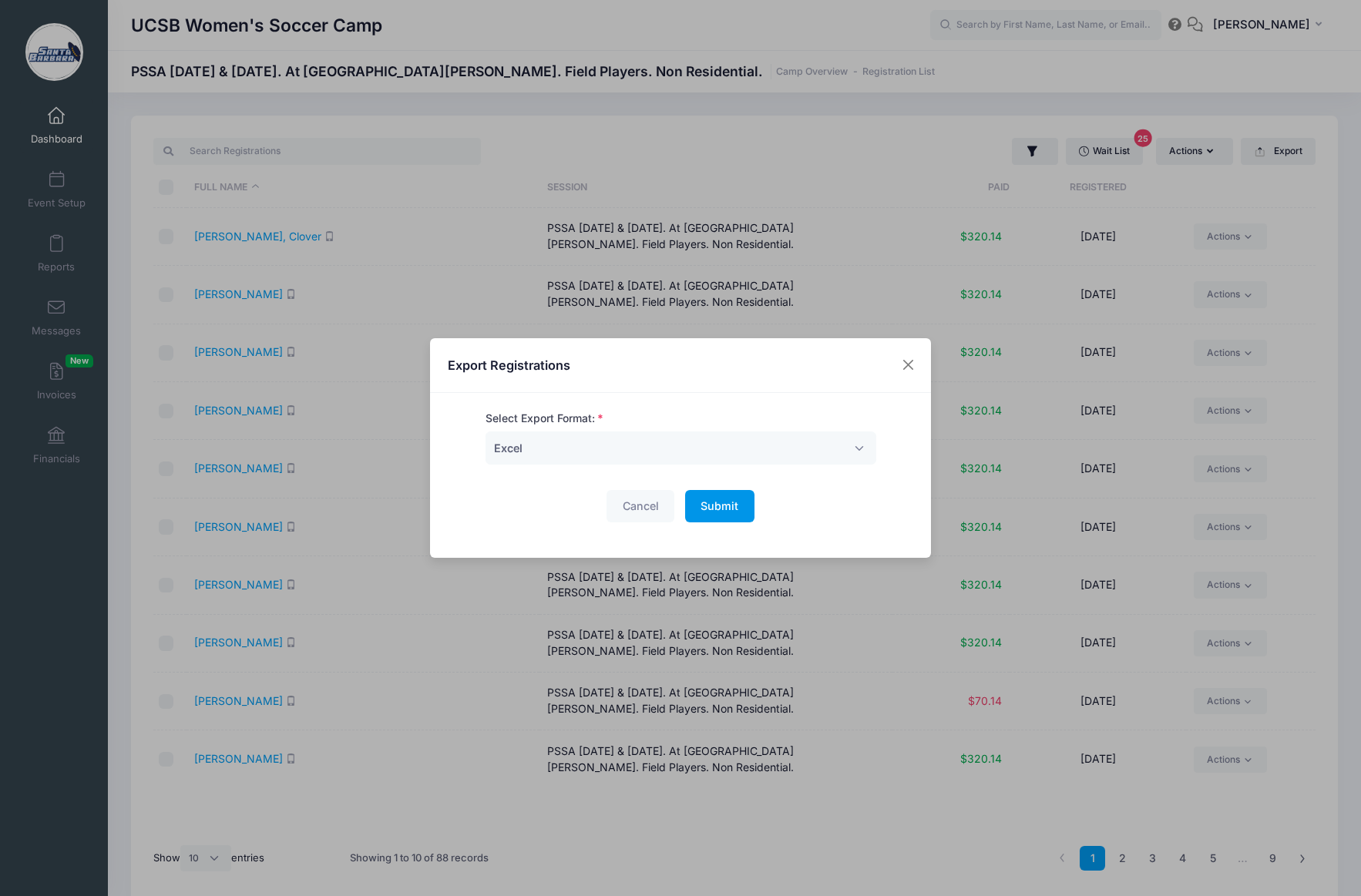
click at [719, 507] on span "Submit" at bounding box center [719, 506] width 38 height 13
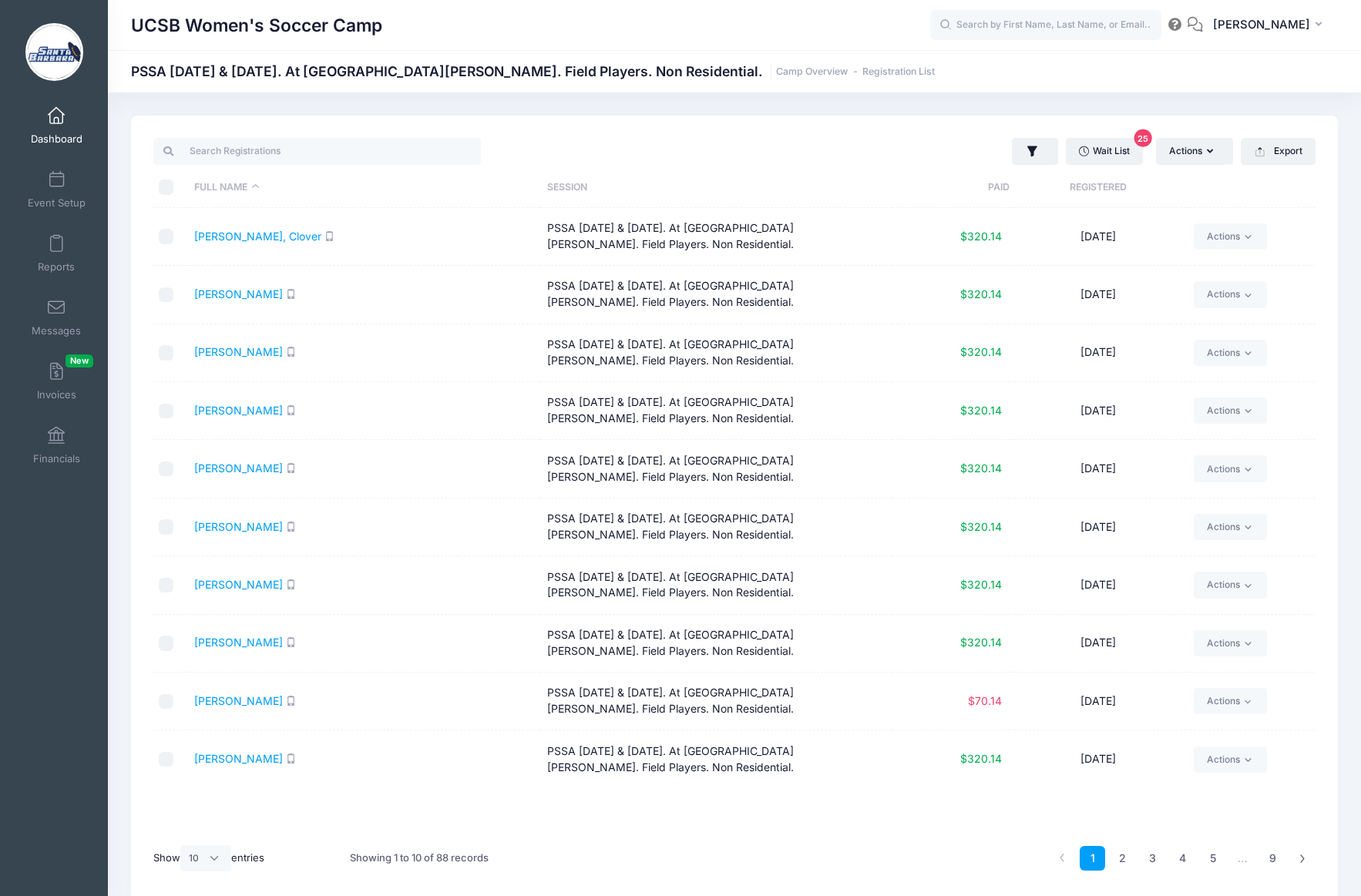
click at [1124, 8] on div "PS Paul Stumpf My Profile My Events Settings Announcements Help Logout" at bounding box center [1134, 26] width 407 height 36
click at [56, 119] on span at bounding box center [56, 115] width 0 height 17
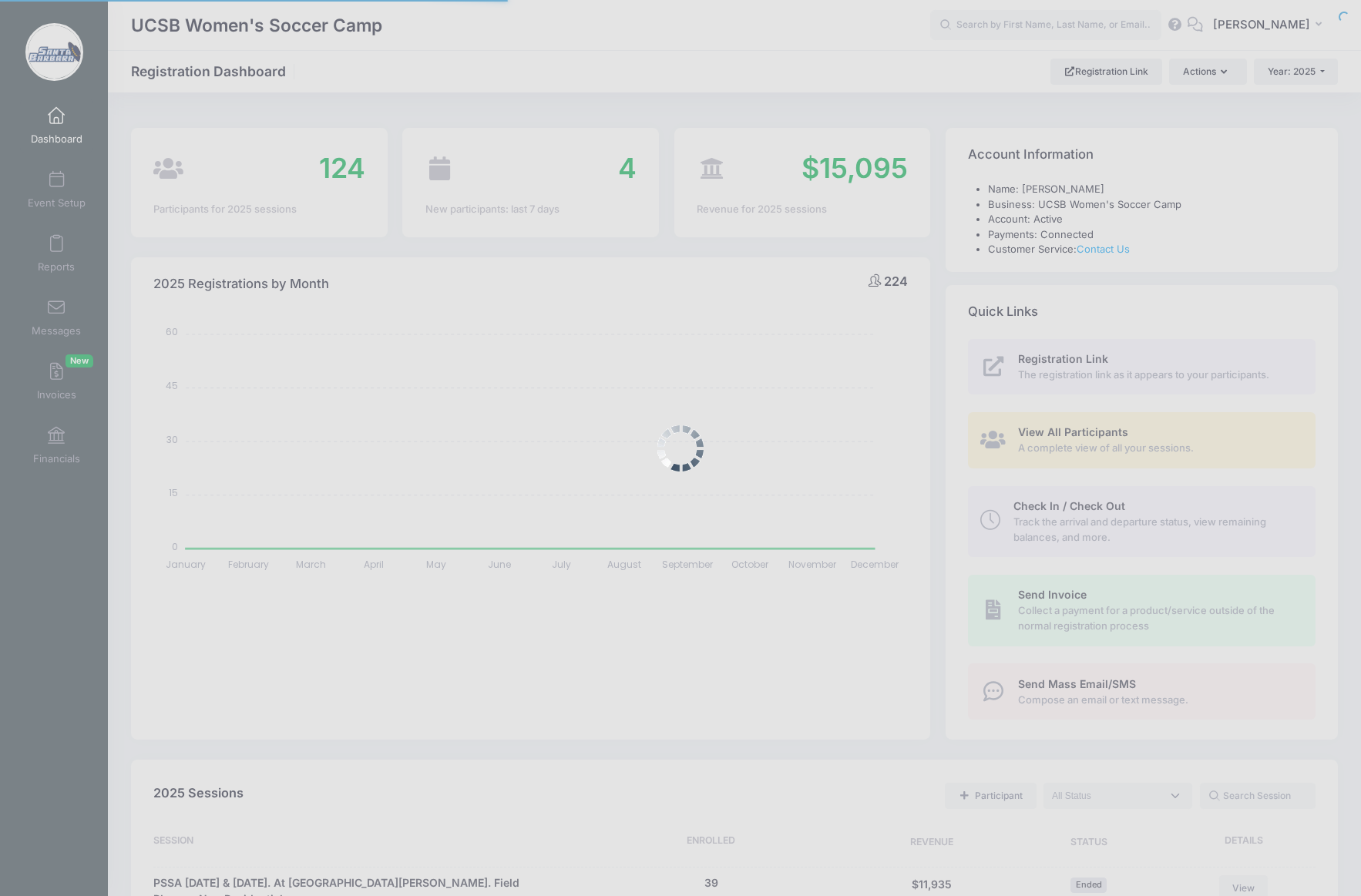
select select
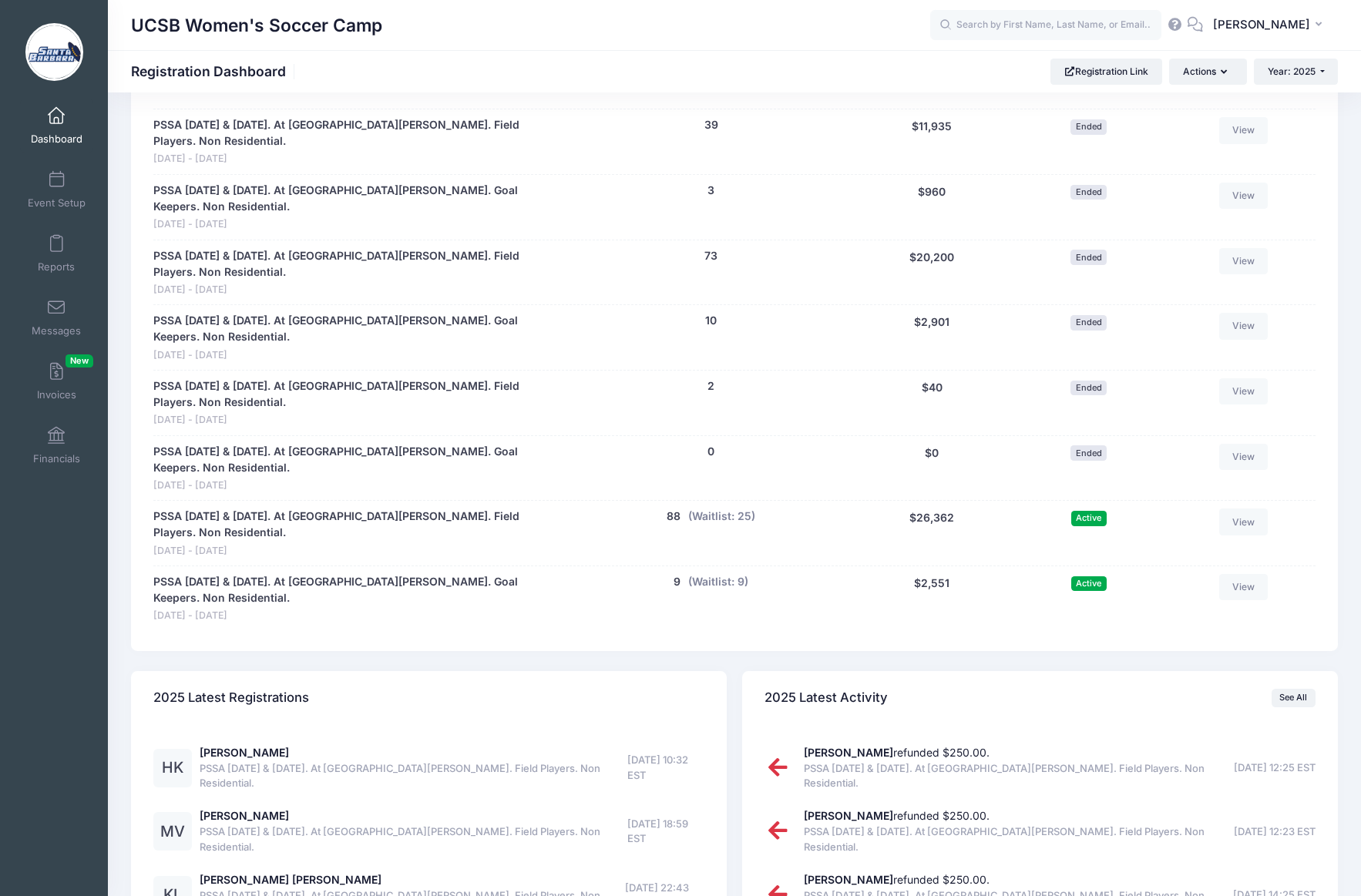
scroll to position [762, 0]
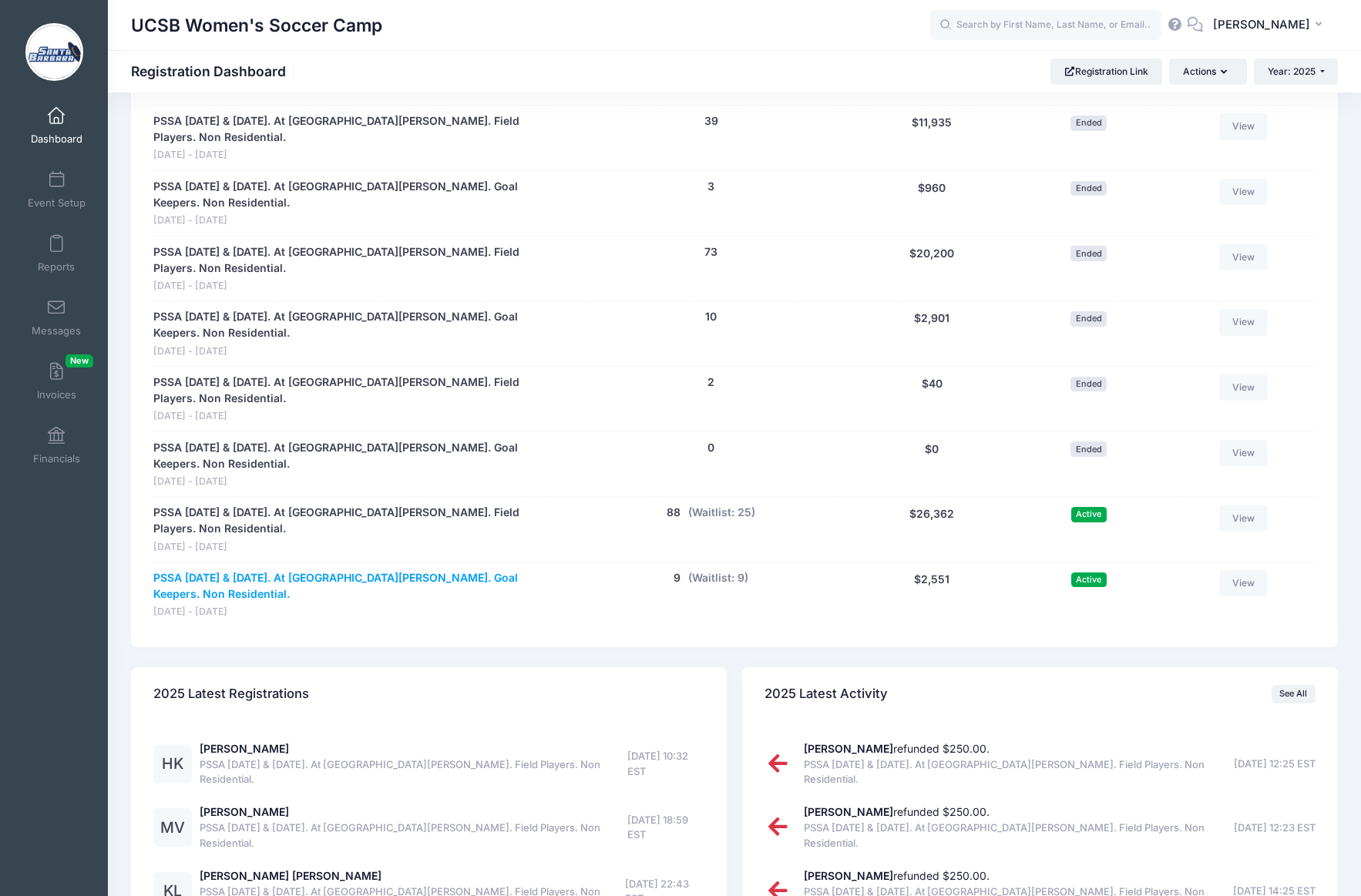
click at [388, 570] on link "PSSA [DATE] & [DATE]. At [GEOGRAPHIC_DATA][PERSON_NAME]. Goal Keepers. Non Resi…" at bounding box center [358, 586] width 411 height 32
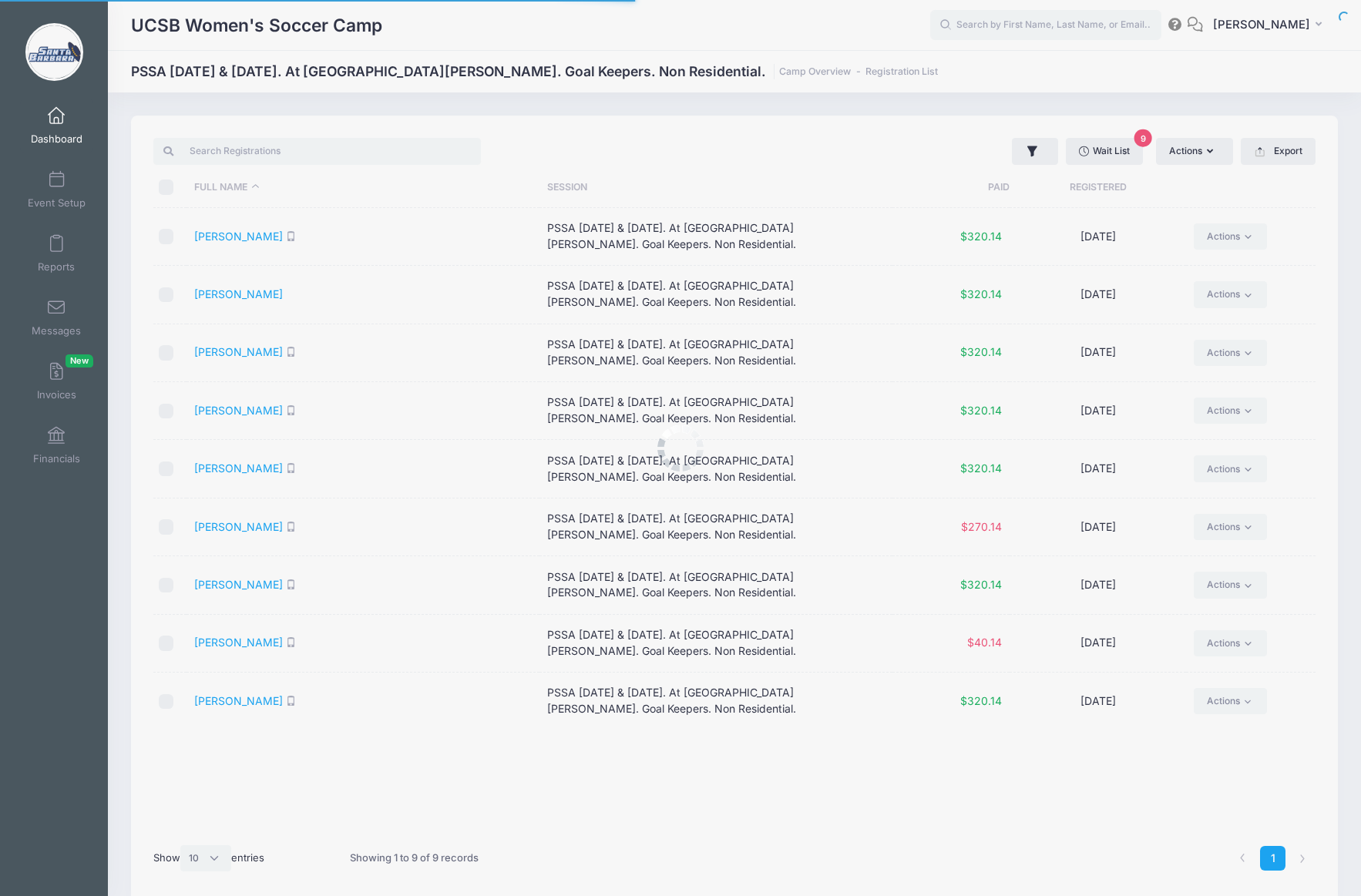
select select "10"
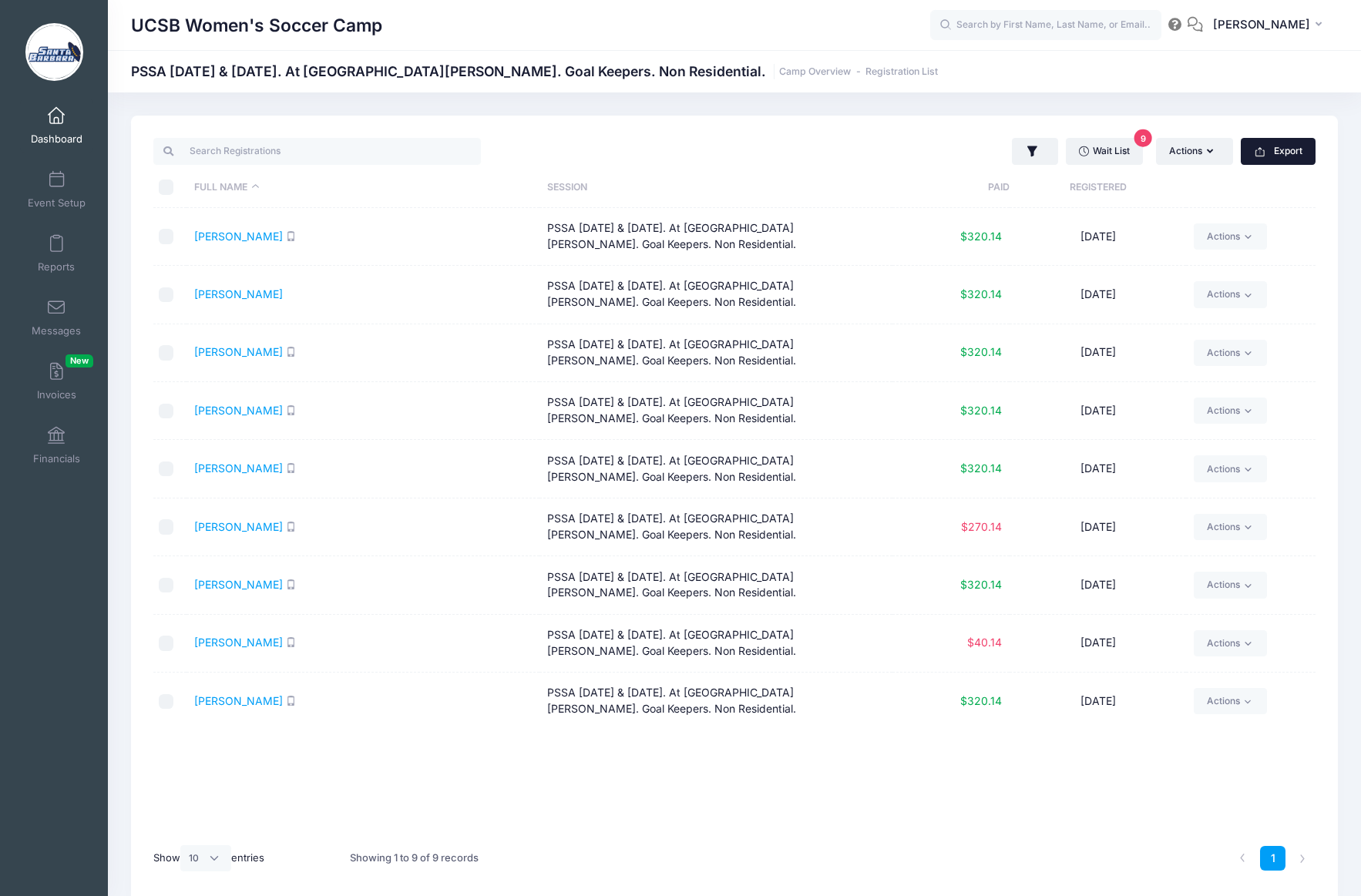
click at [1262, 158] on icon "button" at bounding box center [1260, 152] width 13 height 13
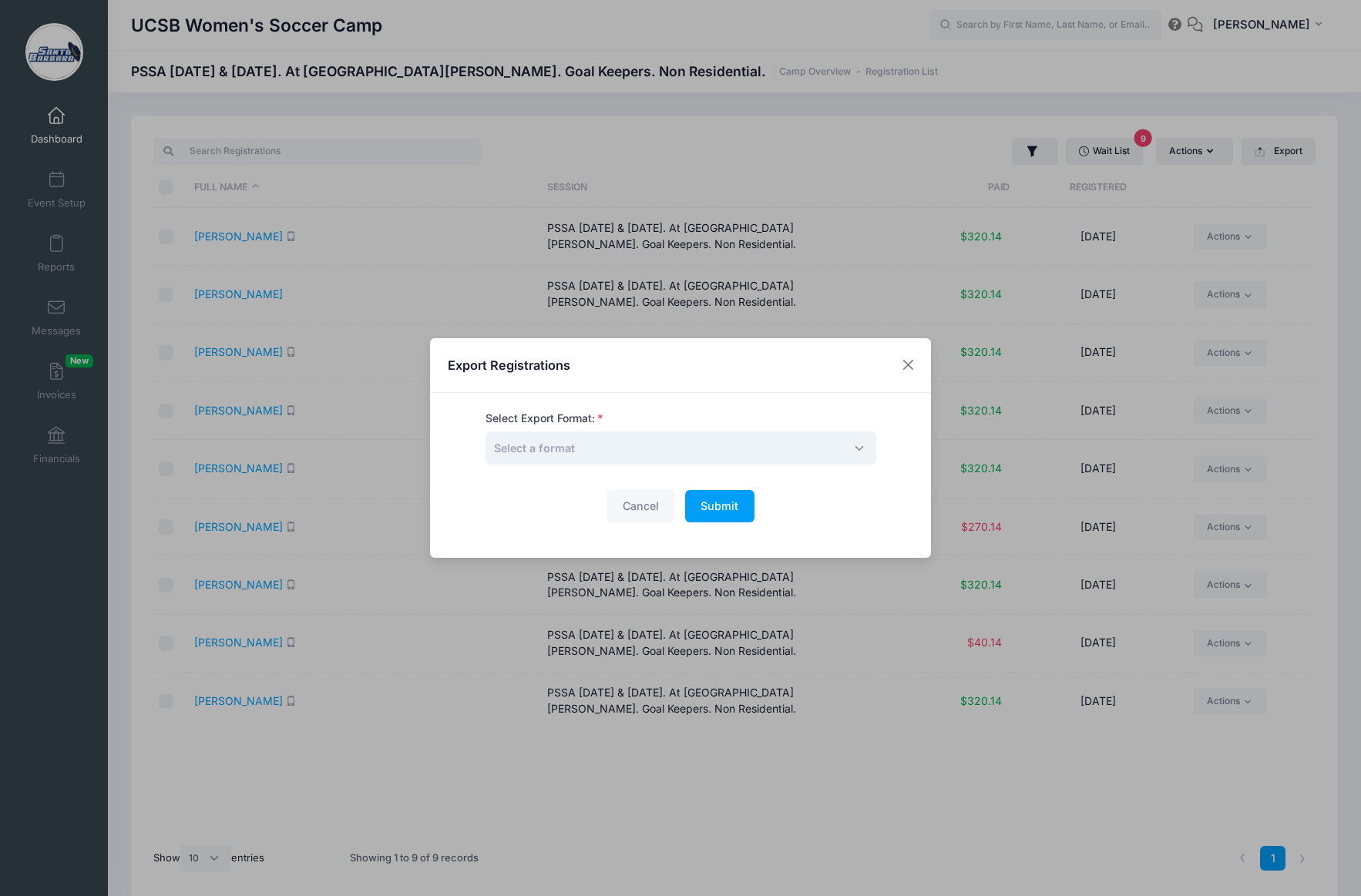
click at [640, 440] on span "Select a format" at bounding box center [680, 448] width 390 height 33
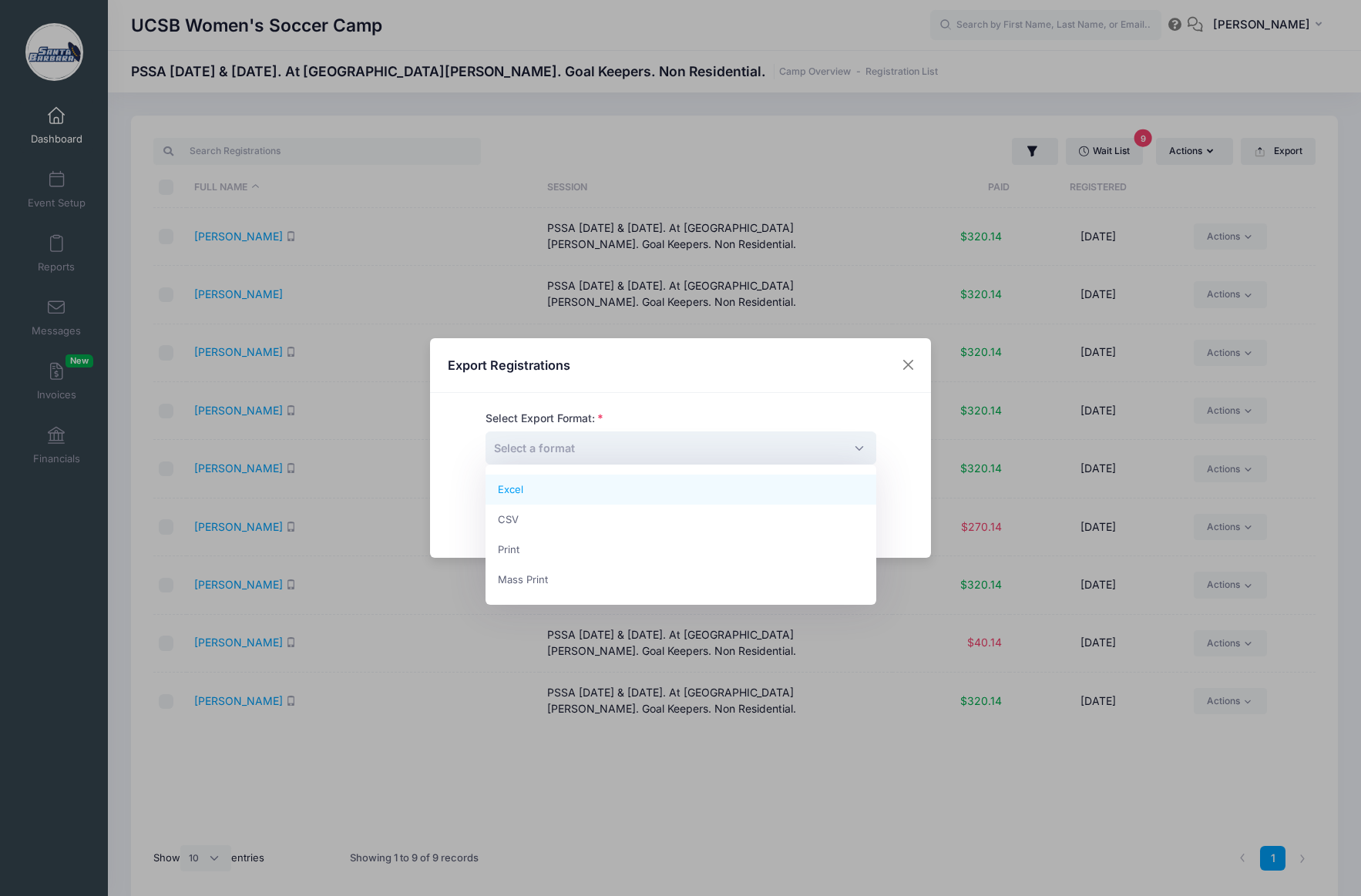
select select "excel"
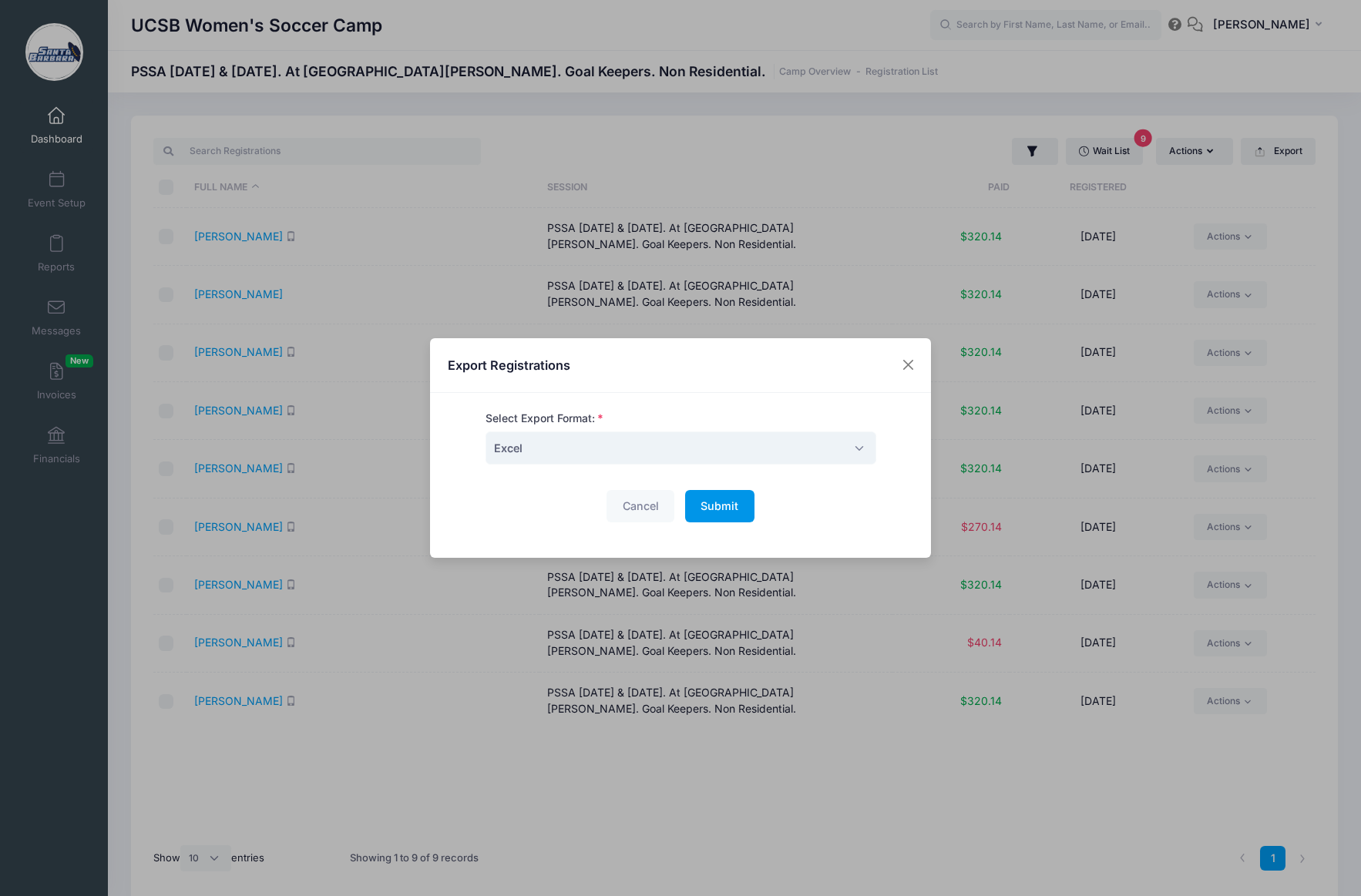
click at [731, 507] on span "Submit" at bounding box center [719, 506] width 38 height 13
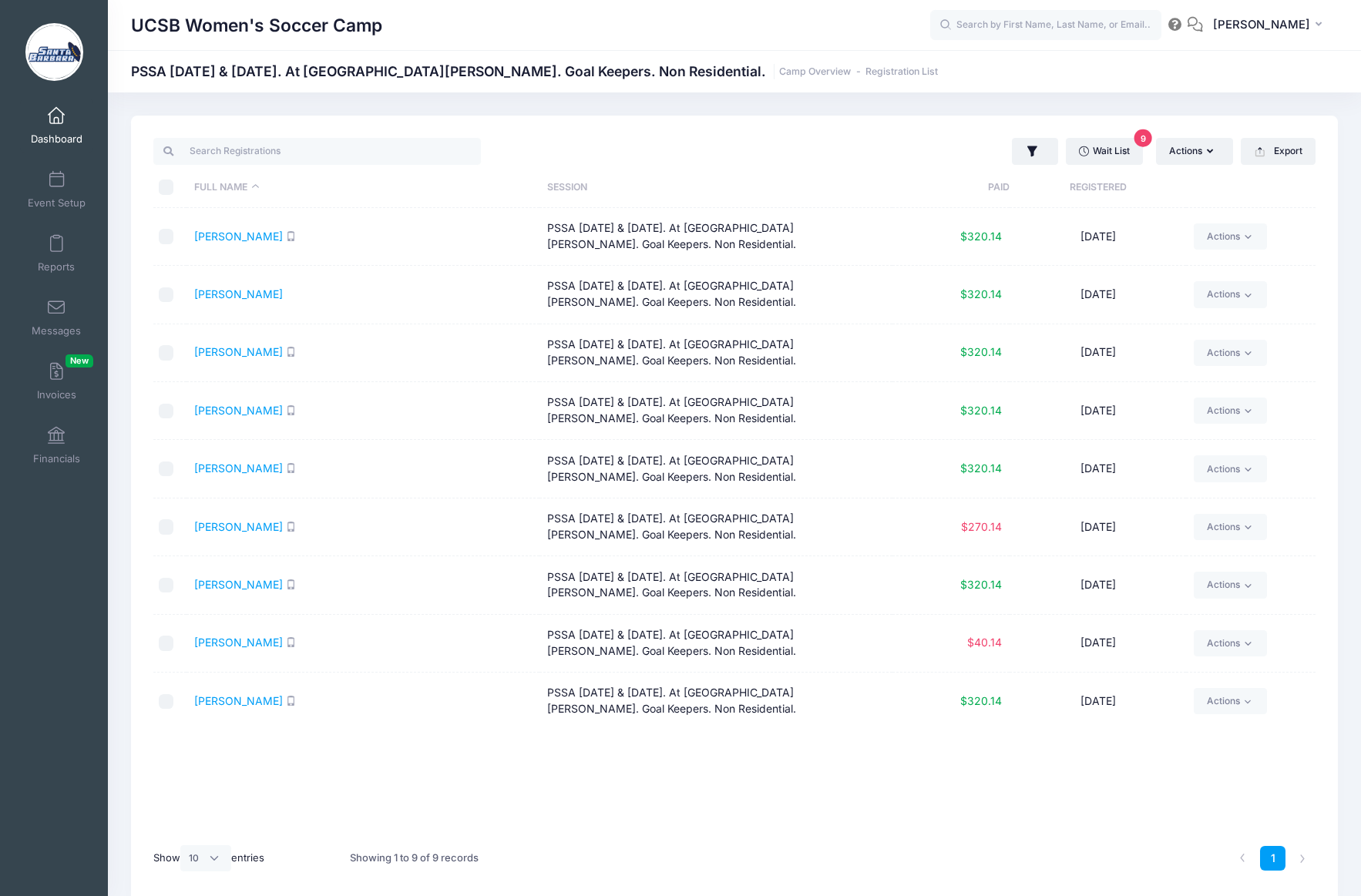
click at [1100, 23] on input "text" at bounding box center [1046, 25] width 231 height 30
